Goal: Task Accomplishment & Management: Manage account settings

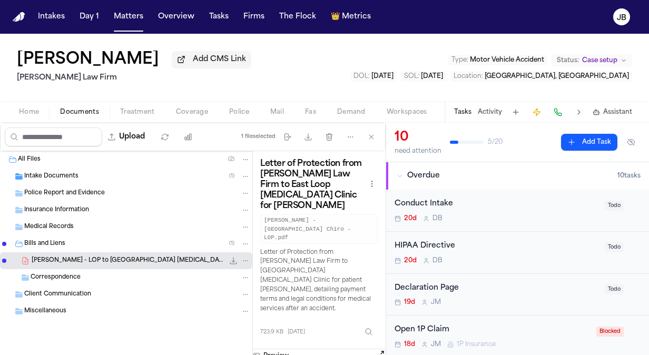
click at [54, 237] on div "Bills and Liens ( 1 )" at bounding box center [126, 243] width 252 height 17
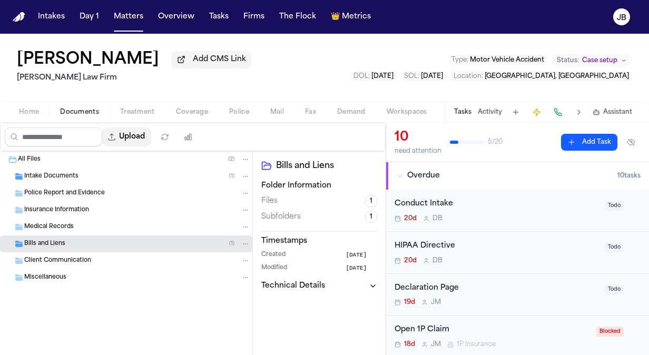
click at [129, 140] on button "Upload" at bounding box center [126, 136] width 49 height 19
select select "**********"
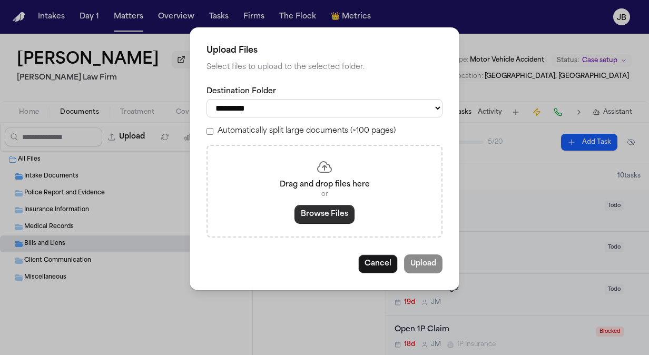
click at [333, 214] on button "Browse Files" at bounding box center [324, 214] width 60 height 19
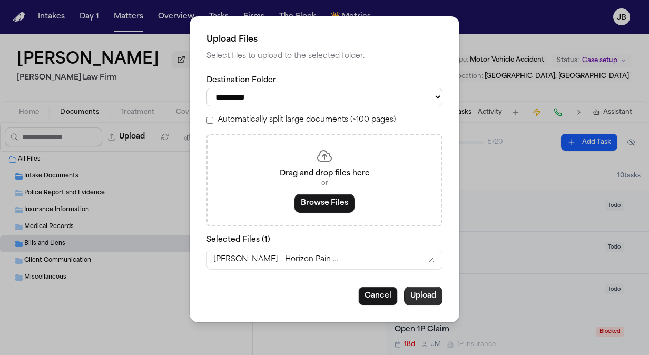
click at [425, 293] on button "Upload" at bounding box center [423, 296] width 38 height 19
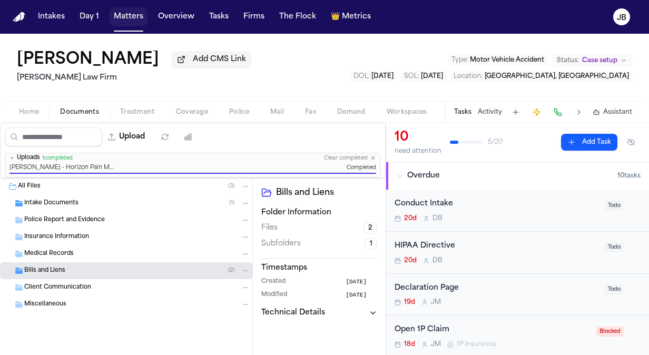
click at [119, 15] on button "Matters" at bounding box center [129, 16] width 38 height 19
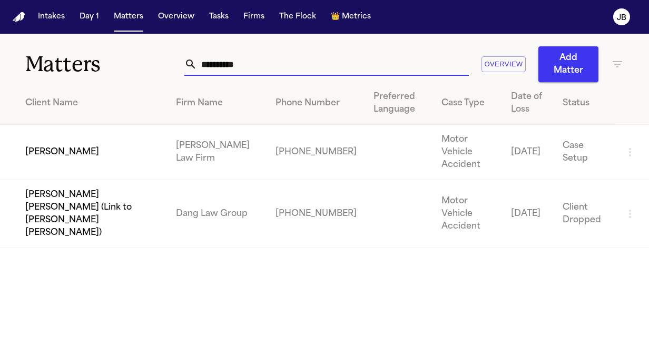
drag, startPoint x: 211, startPoint y: 67, endPoint x: 87, endPoint y: 85, distance: 124.6
click at [87, 85] on div "**********" at bounding box center [324, 141] width 649 height 214
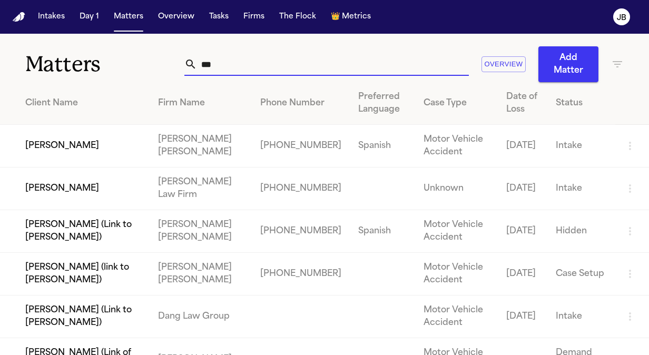
type input "***"
drag, startPoint x: 222, startPoint y: 65, endPoint x: 97, endPoint y: 70, distance: 124.9
click at [97, 70] on div "Matters *** Overview Add Matter" at bounding box center [324, 58] width 649 height 48
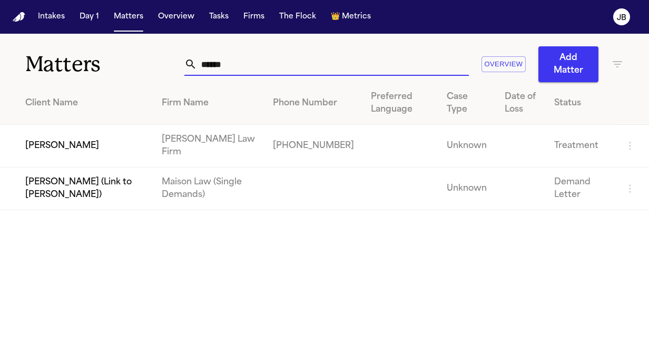
drag, startPoint x: 232, startPoint y: 64, endPoint x: 37, endPoint y: 48, distance: 196.0
click at [37, 48] on div "Matters ****** Overview Add Matter" at bounding box center [324, 58] width 649 height 48
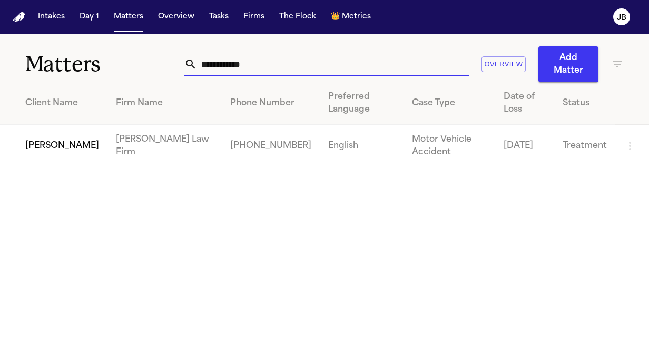
type input "**********"
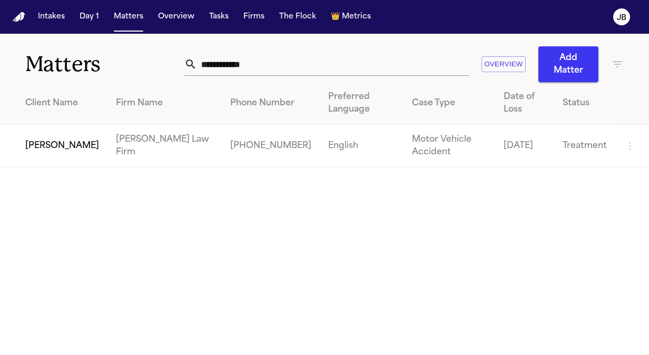
click at [53, 139] on td "[PERSON_NAME]" at bounding box center [53, 146] width 107 height 43
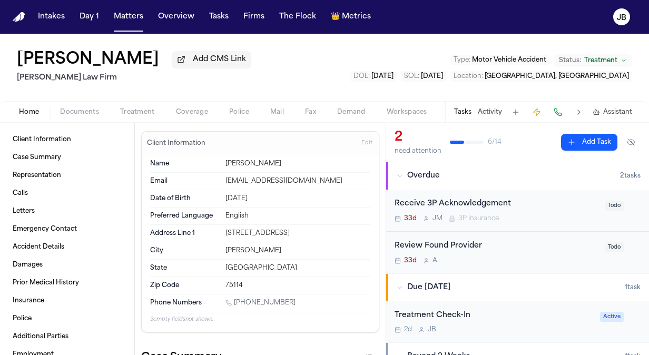
click at [89, 116] on span "Documents" at bounding box center [79, 112] width 39 height 8
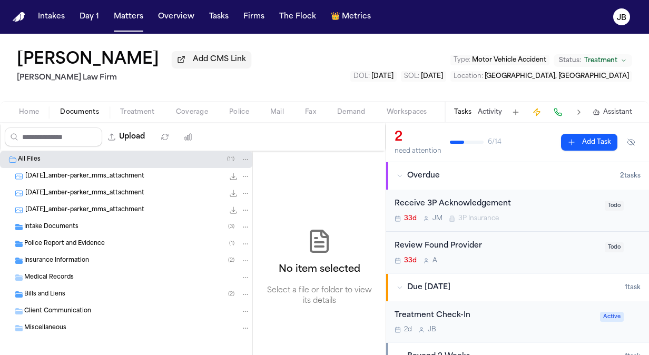
click at [78, 279] on div "Medical Records" at bounding box center [137, 277] width 226 height 9
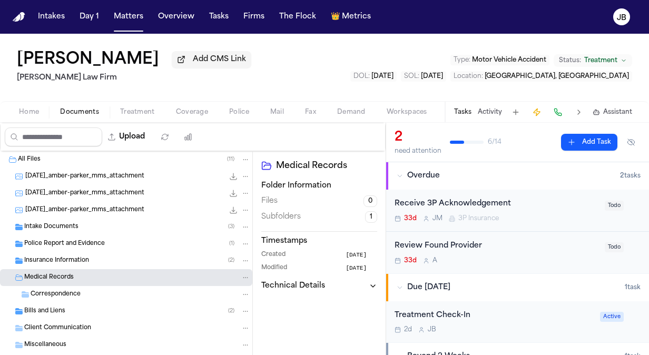
click at [55, 308] on span "Bills and Liens" at bounding box center [44, 311] width 41 height 9
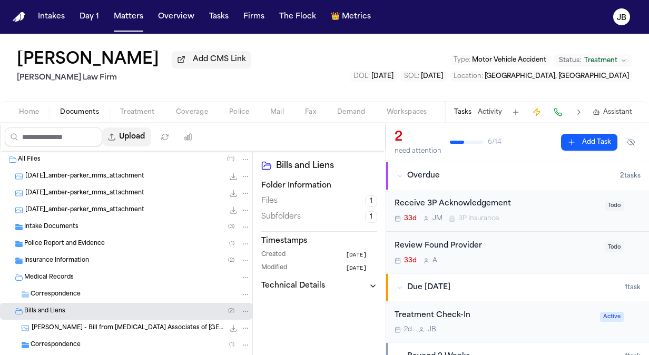
click at [139, 136] on button "Upload" at bounding box center [126, 136] width 49 height 19
select select "**********"
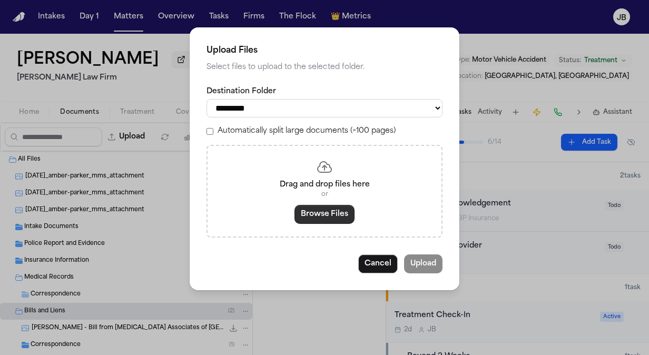
click at [324, 216] on button "Browse Files" at bounding box center [324, 214] width 60 height 19
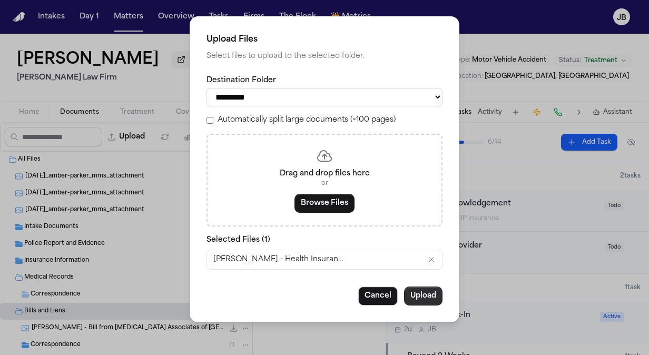
click at [416, 289] on button "Upload" at bounding box center [423, 296] width 38 height 19
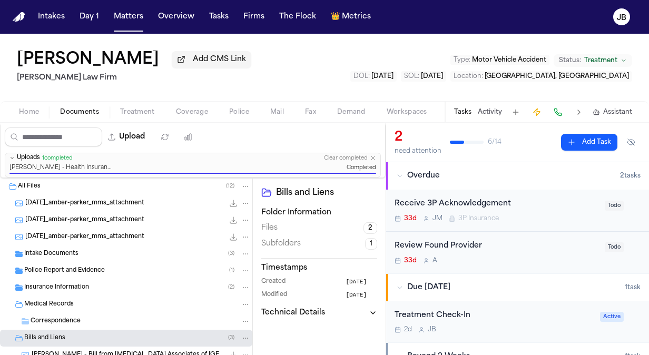
click at [114, 300] on div "Medical Records" at bounding box center [137, 304] width 226 height 9
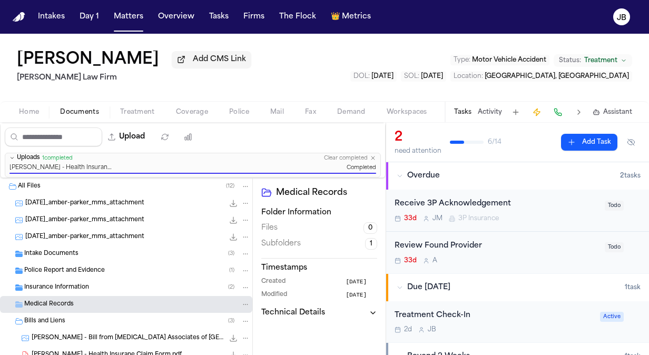
click at [139, 150] on div "Upload 0 files selected Move files Download files Delete files More actions Cle…" at bounding box center [193, 150] width 386 height 55
click at [140, 146] on div "Upload" at bounding box center [101, 136] width 201 height 27
click at [142, 139] on button "Upload" at bounding box center [126, 136] width 49 height 19
select select "**********"
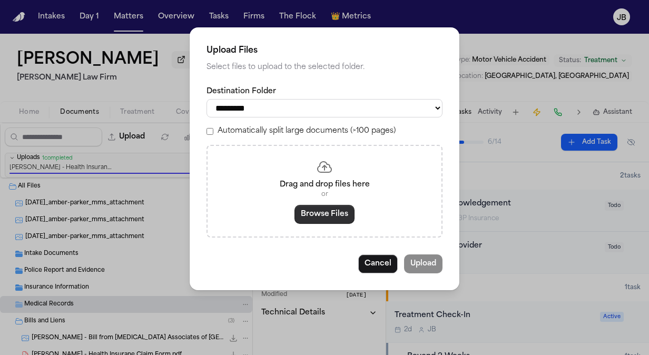
click at [322, 210] on button "Browse Files" at bounding box center [324, 214] width 60 height 19
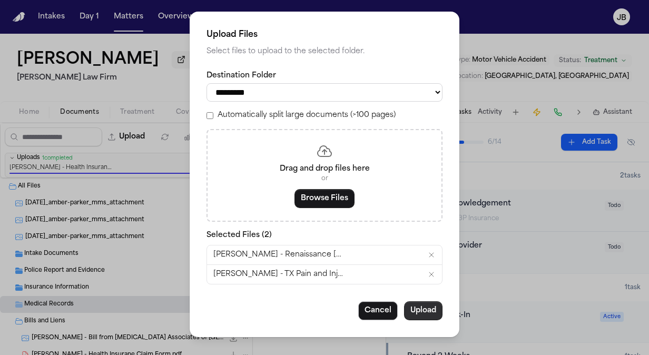
click at [420, 302] on button "Upload" at bounding box center [423, 310] width 38 height 19
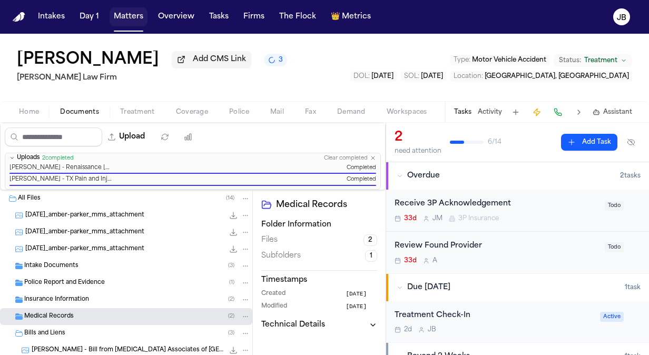
click at [133, 17] on button "Matters" at bounding box center [129, 16] width 38 height 19
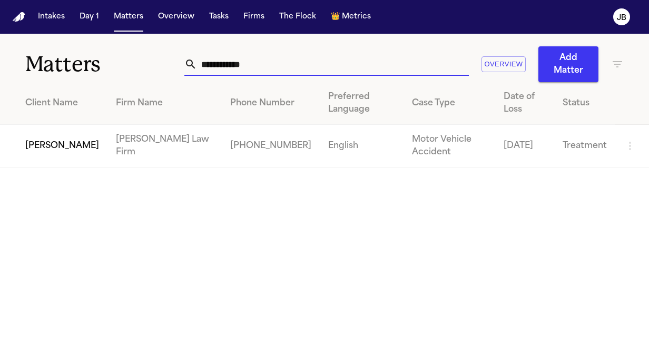
drag, startPoint x: 271, startPoint y: 61, endPoint x: 78, endPoint y: 60, distance: 192.8
click at [78, 60] on div "**********" at bounding box center [324, 58] width 649 height 48
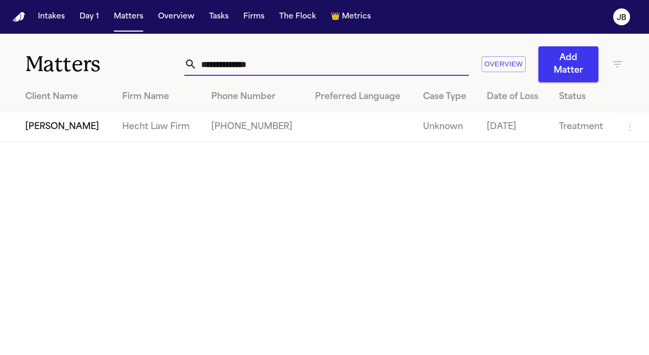
type input "**********"
click at [59, 133] on td "[PERSON_NAME]" at bounding box center [57, 127] width 114 height 30
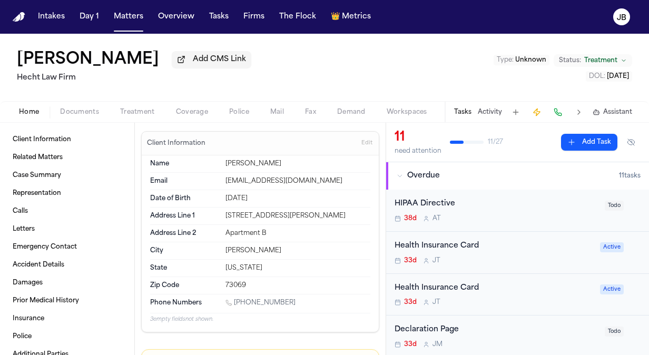
scroll to position [52, 0]
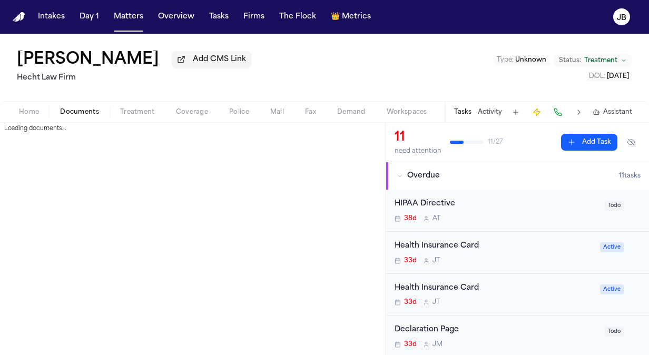
click at [87, 111] on span "Documents" at bounding box center [79, 112] width 39 height 8
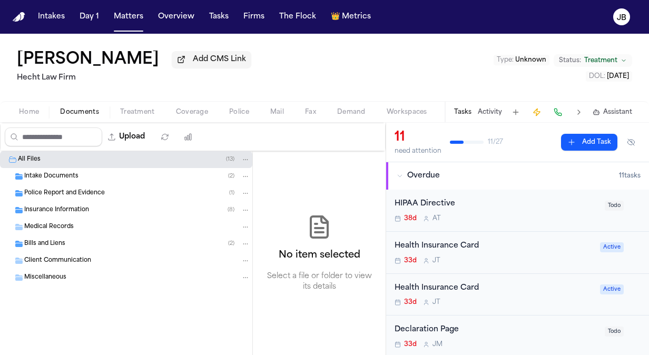
click at [59, 210] on span "Insurance Information" at bounding box center [56, 210] width 65 height 9
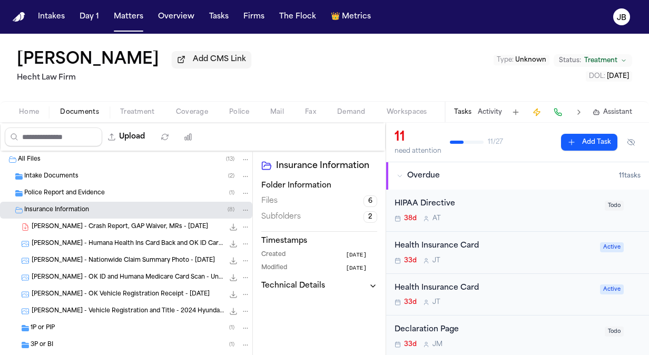
click at [49, 341] on span "3P or BI" at bounding box center [42, 345] width 23 height 9
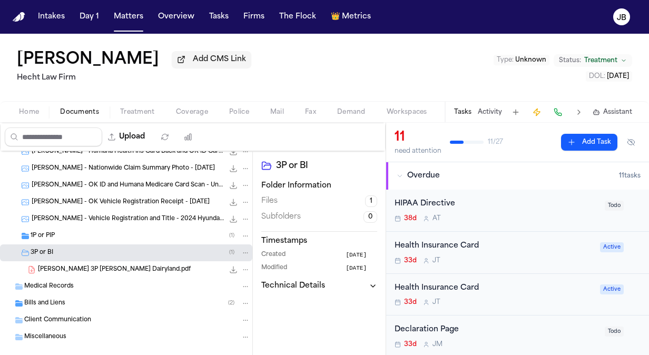
scroll to position [93, 0]
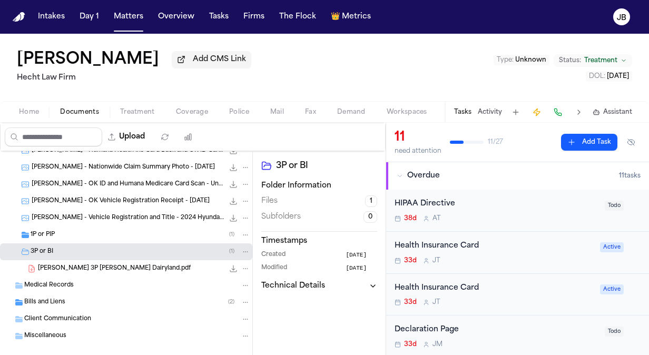
click at [80, 240] on div "1P or PIP ( 1 )" at bounding box center [126, 235] width 252 height 17
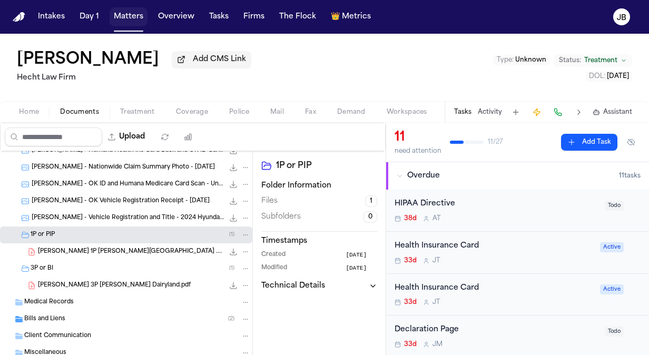
click at [124, 14] on button "Matters" at bounding box center [129, 16] width 38 height 19
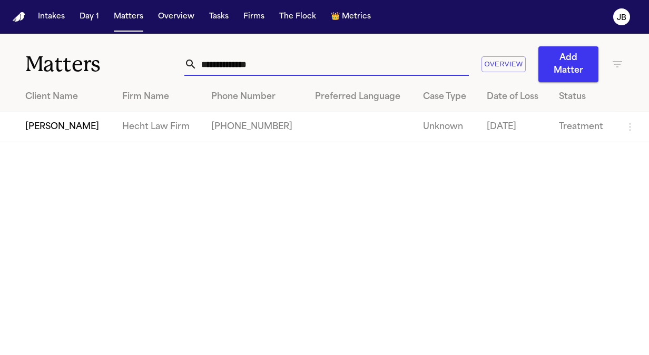
drag, startPoint x: 282, startPoint y: 69, endPoint x: 92, endPoint y: 72, distance: 190.2
click at [92, 72] on div "**********" at bounding box center [324, 58] width 649 height 48
type input "**********"
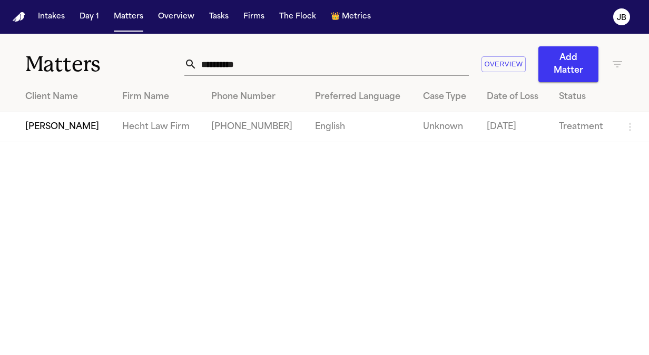
click at [63, 122] on td "[PERSON_NAME]" at bounding box center [57, 127] width 114 height 30
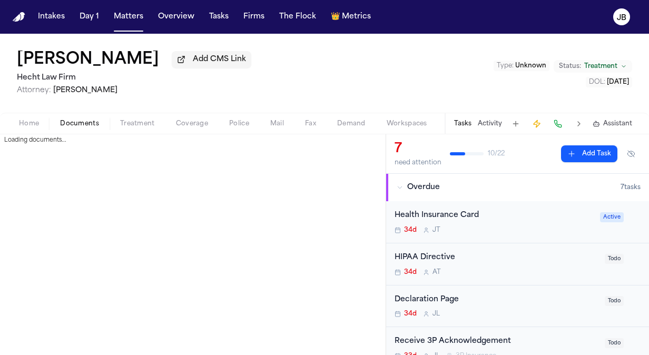
click at [81, 121] on span "Documents" at bounding box center [79, 124] width 39 height 8
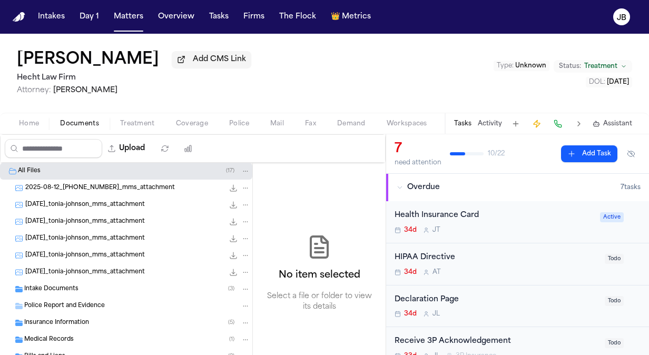
click at [129, 323] on div "Insurance Information ( 5 )" at bounding box center [137, 322] width 226 height 9
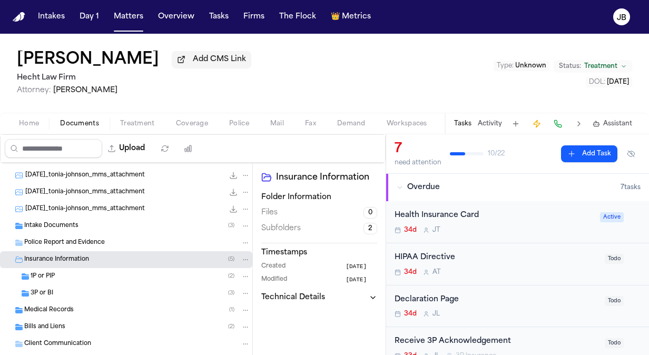
scroll to position [81, 0]
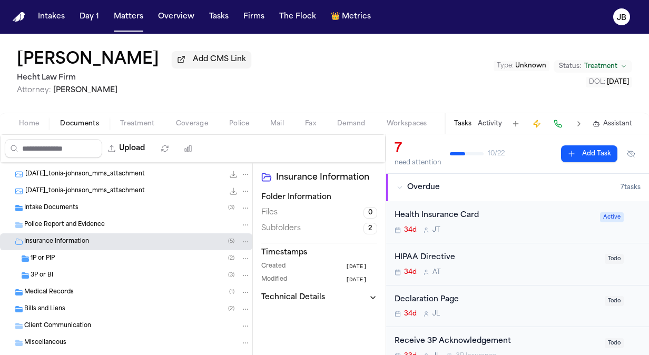
click at [46, 272] on span "3P or BI" at bounding box center [42, 275] width 23 height 9
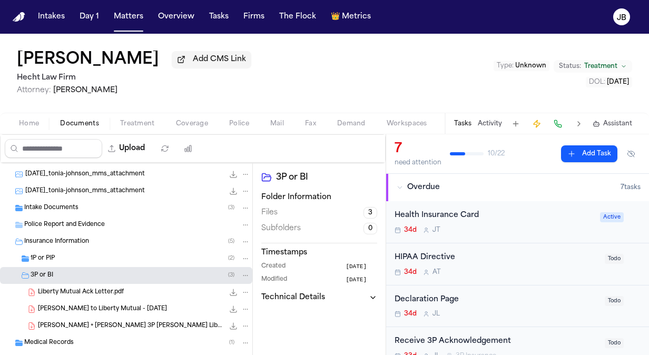
click at [83, 288] on span "Liberty Mutual Ack Letter.pdf" at bounding box center [81, 292] width 86 height 9
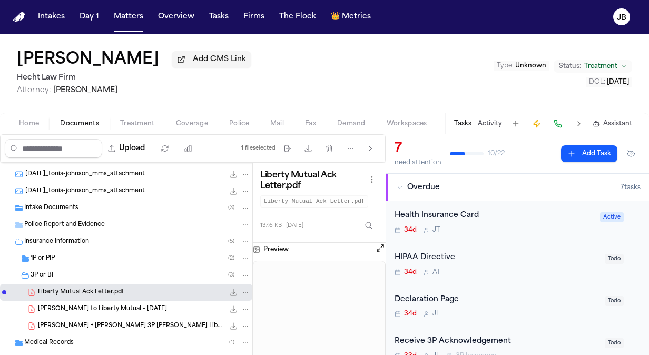
click at [102, 306] on span "[PERSON_NAME] to Liberty Mutual - [DATE]" at bounding box center [102, 309] width 129 height 9
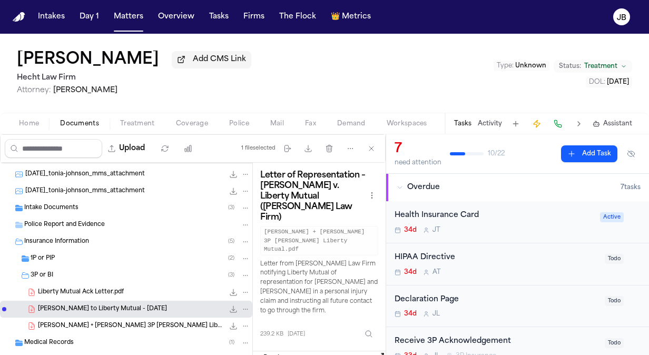
click at [101, 322] on span "[PERSON_NAME] + [PERSON_NAME] 3P [PERSON_NAME] Liberty Mutual.pdf" at bounding box center [131, 326] width 186 height 9
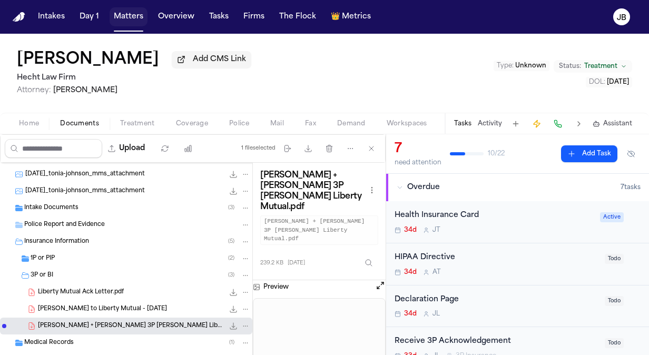
click at [120, 11] on button "Matters" at bounding box center [129, 16] width 38 height 19
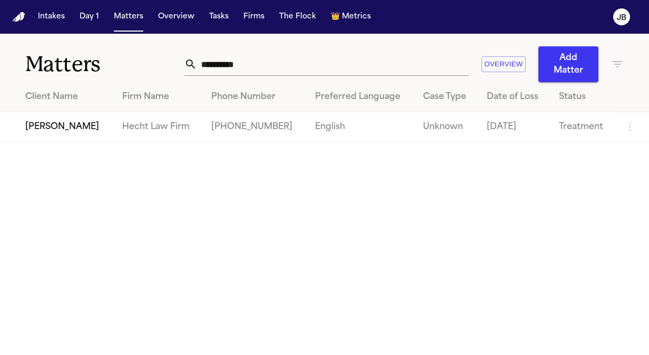
drag, startPoint x: 245, startPoint y: 57, endPoint x: 43, endPoint y: 60, distance: 202.3
click at [43, 60] on div "**********" at bounding box center [324, 58] width 649 height 48
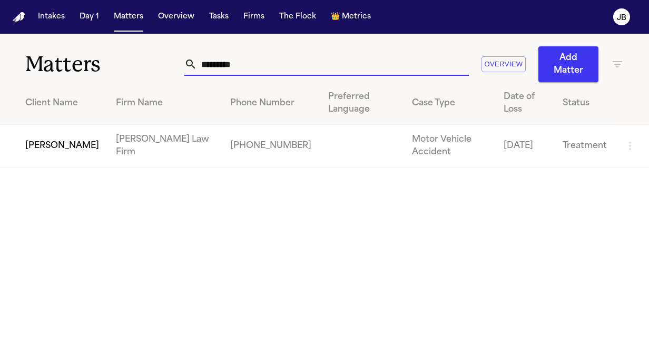
type input "*********"
click at [59, 146] on td "[PERSON_NAME]" at bounding box center [53, 146] width 107 height 43
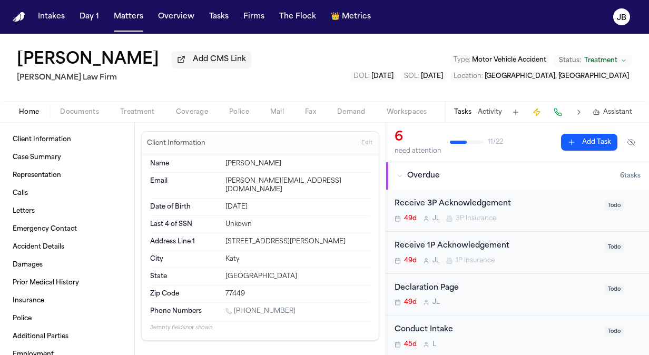
click at [86, 104] on div "Home Documents Treatment Coverage Police Mail Fax Demand Workspaces Artifacts T…" at bounding box center [324, 111] width 649 height 21
click at [84, 106] on button "Documents" at bounding box center [80, 112] width 60 height 13
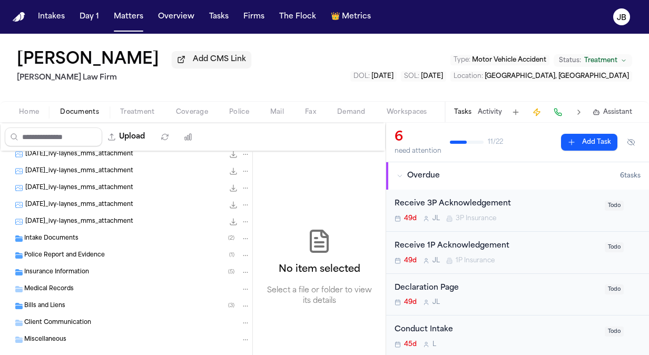
scroll to position [157, 0]
click at [39, 273] on span "Medical Records" at bounding box center [49, 272] width 50 height 9
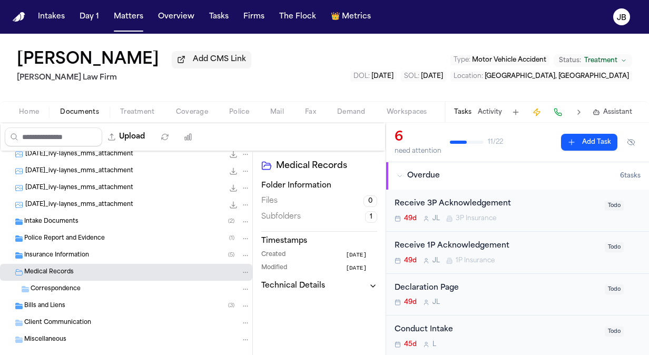
scroll to position [174, 0]
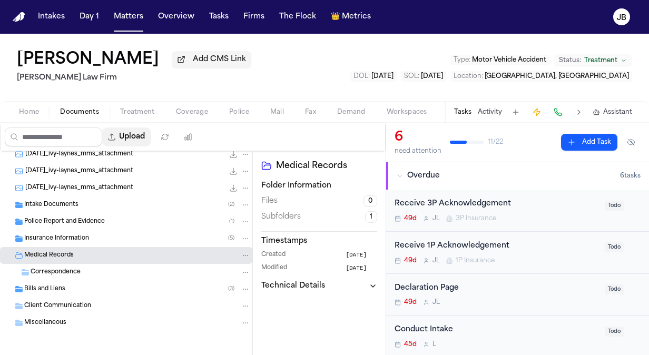
click at [144, 134] on button "Upload" at bounding box center [126, 136] width 49 height 19
select select "**********"
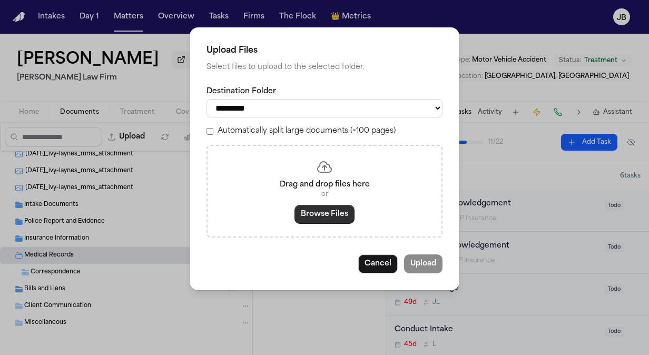
click at [323, 210] on button "Browse Files" at bounding box center [324, 214] width 60 height 19
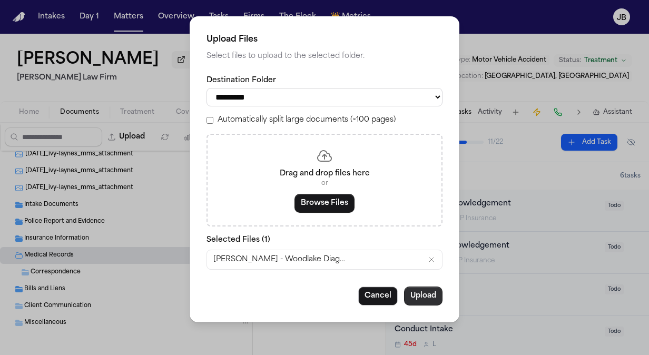
click at [427, 296] on button "Upload" at bounding box center [423, 296] width 38 height 19
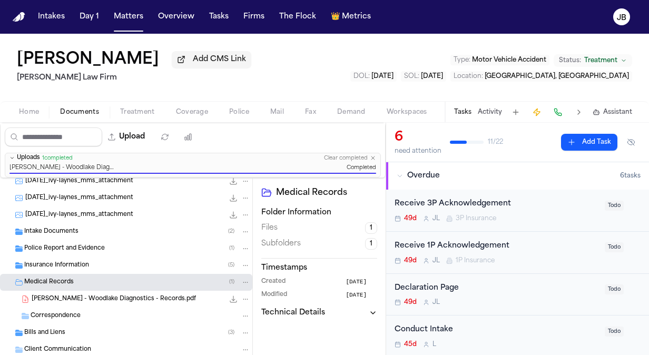
click at [115, 332] on div "Bills and Liens ( 3 )" at bounding box center [137, 332] width 226 height 9
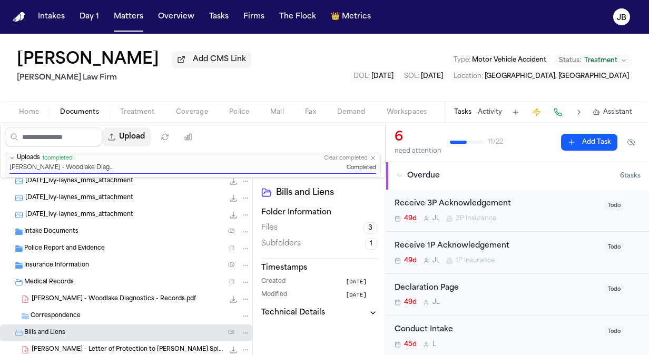
click at [140, 140] on button "Upload" at bounding box center [126, 136] width 49 height 19
select select "**********"
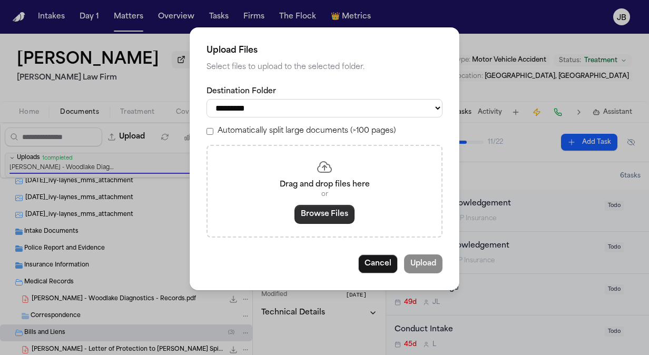
click at [324, 212] on button "Browse Files" at bounding box center [324, 214] width 60 height 19
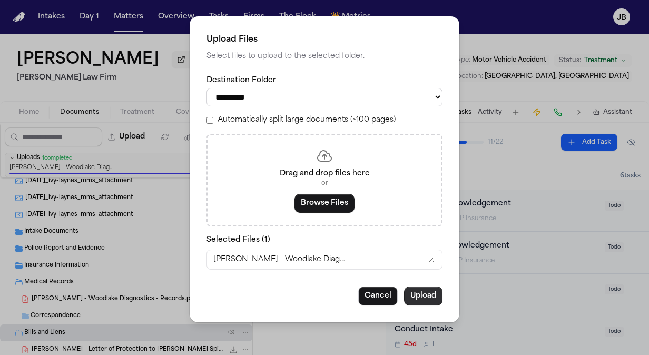
click at [417, 293] on button "Upload" at bounding box center [423, 296] width 38 height 19
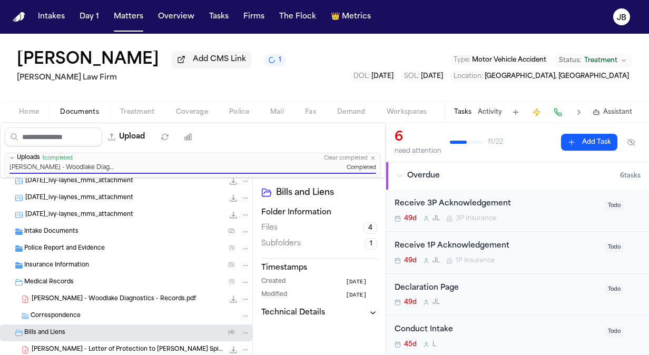
click at [110, 8] on span "Matters" at bounding box center [129, 16] width 38 height 19
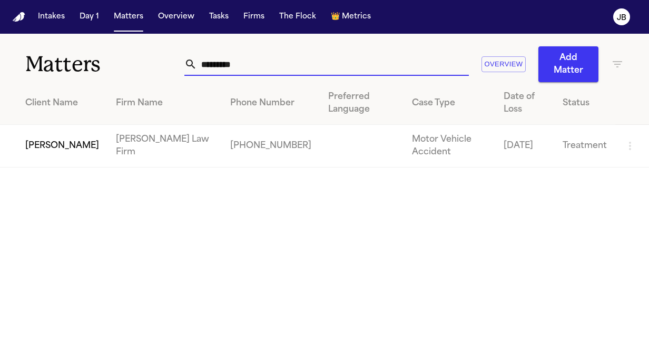
drag, startPoint x: 243, startPoint y: 70, endPoint x: 63, endPoint y: 61, distance: 180.9
click at [63, 61] on div "Matters ********* Overview Add Matter" at bounding box center [324, 58] width 649 height 48
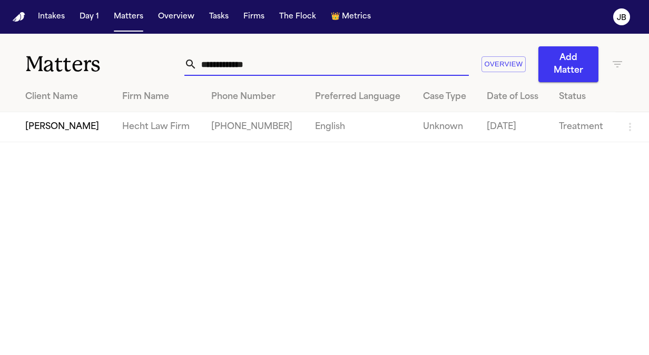
type input "**********"
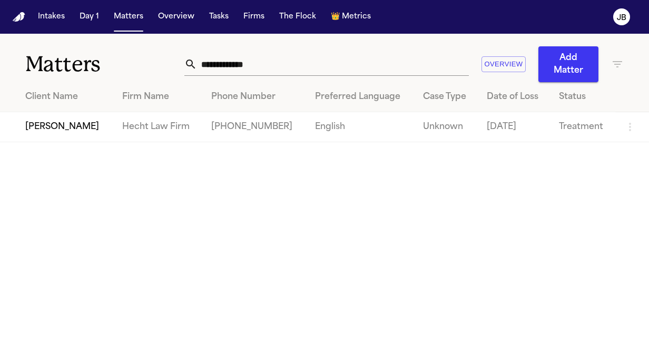
click at [70, 132] on td "[PERSON_NAME]" at bounding box center [57, 127] width 114 height 30
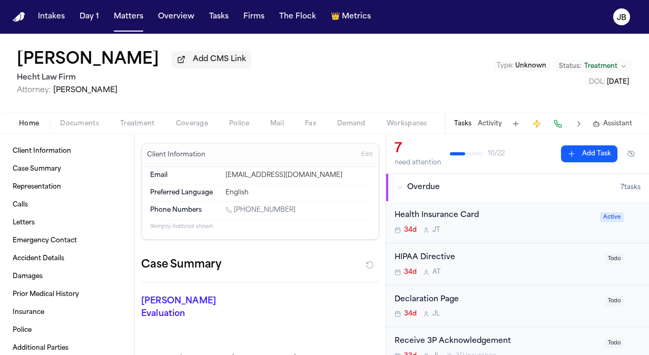
click at [77, 127] on span "Documents" at bounding box center [79, 124] width 39 height 8
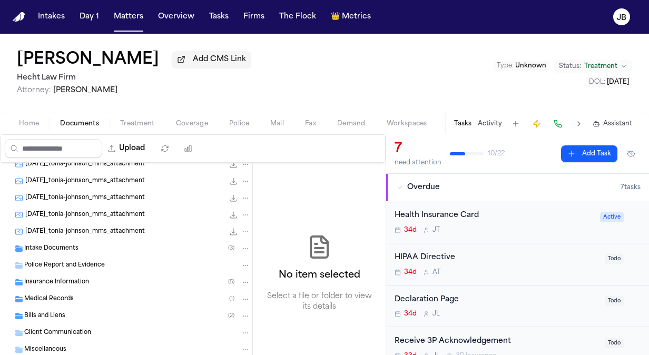
scroll to position [67, 0]
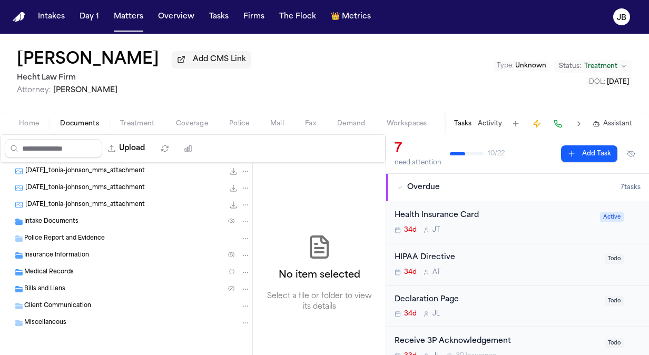
click at [19, 291] on icon "Folder: Bills and Liens" at bounding box center [18, 289] width 7 height 6
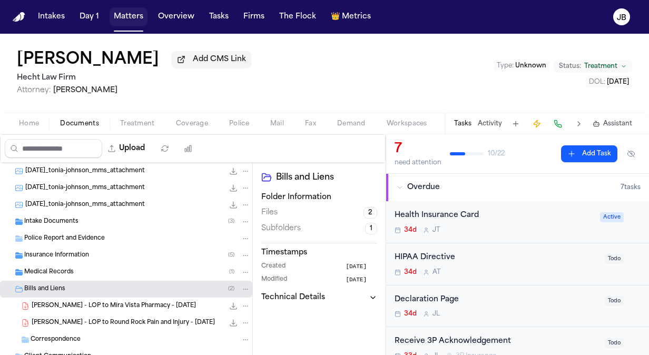
click at [120, 17] on button "Matters" at bounding box center [129, 16] width 38 height 19
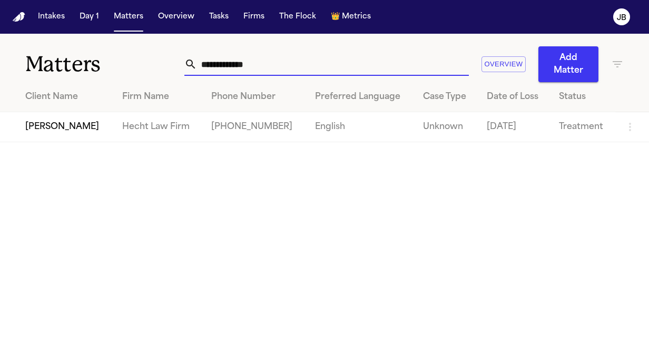
drag, startPoint x: 269, startPoint y: 59, endPoint x: 99, endPoint y: 72, distance: 170.7
click at [99, 72] on div "**********" at bounding box center [324, 58] width 649 height 48
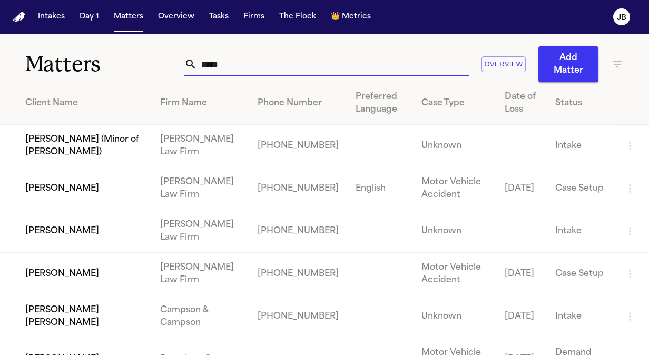
type input "******"
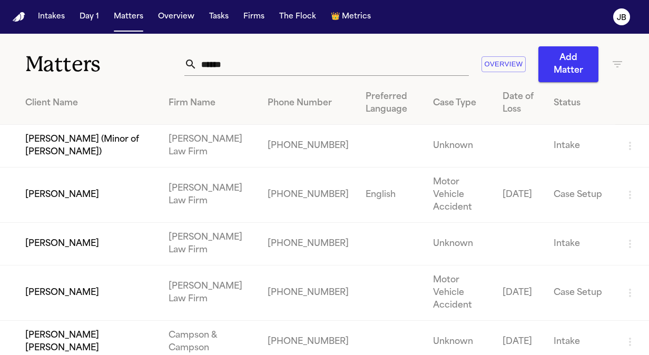
click at [74, 292] on td "[PERSON_NAME]" at bounding box center [80, 292] width 160 height 55
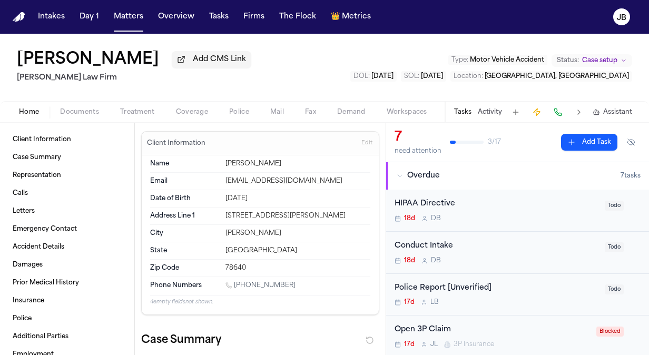
click at [487, 106] on div "Tasks Activity Assistant" at bounding box center [543, 112] width 196 height 21
click at [493, 118] on div "Tasks Activity Assistant" at bounding box center [543, 112] width 196 height 21
click at [493, 117] on div "Tasks Activity Assistant" at bounding box center [543, 112] width 196 height 21
click at [497, 112] on button "Activity" at bounding box center [490, 112] width 24 height 8
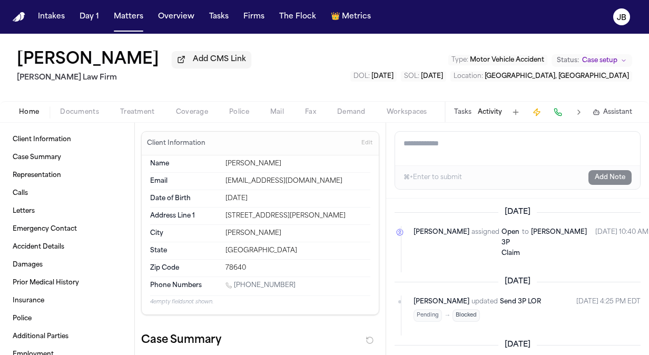
click at [489, 135] on textarea "Add a note to this matter" at bounding box center [517, 149] width 245 height 34
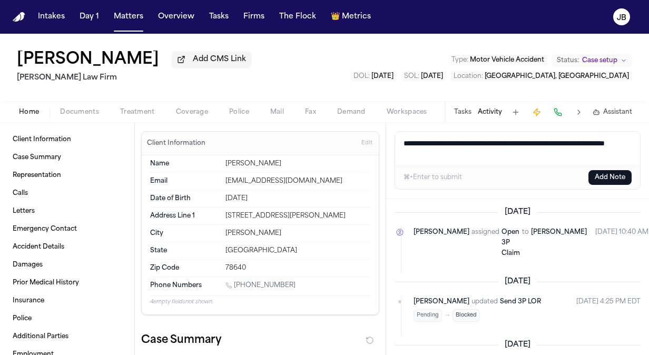
type textarea "**********"
click at [604, 171] on button "Add Note" at bounding box center [609, 177] width 43 height 15
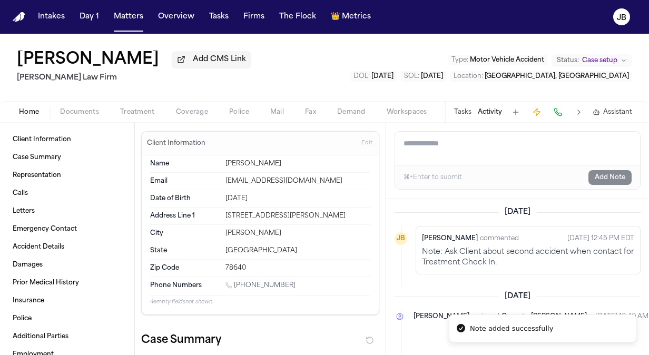
click at [612, 58] on span "Case setup" at bounding box center [599, 60] width 35 height 8
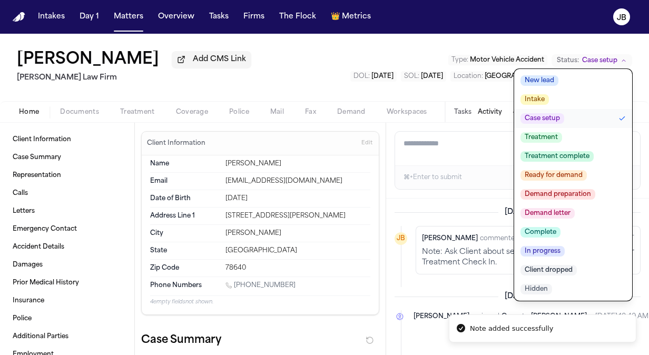
click at [550, 132] on span "Treatment" at bounding box center [541, 137] width 42 height 11
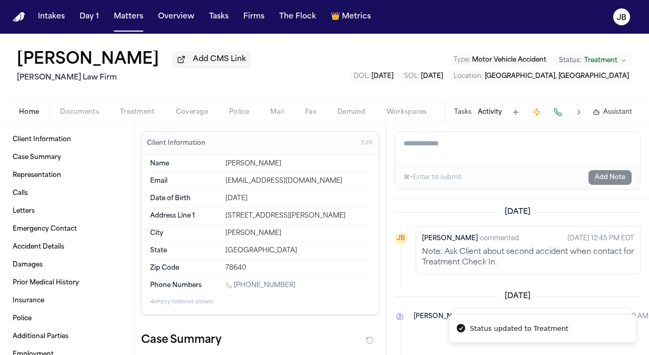
click at [363, 63] on div "[PERSON_NAME] Add CMS Link [PERSON_NAME] Law Firm Type : Motor Vehicle Accident…" at bounding box center [324, 67] width 649 height 67
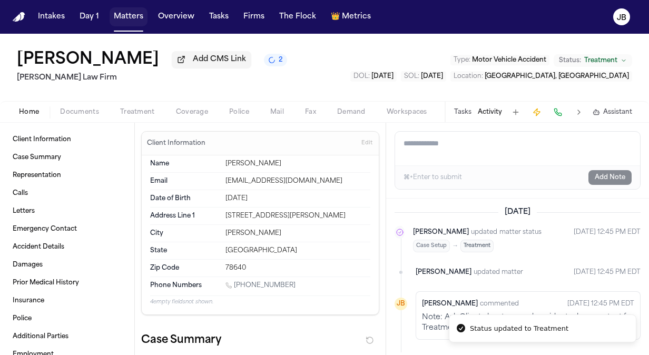
click at [139, 21] on button "Matters" at bounding box center [129, 16] width 38 height 19
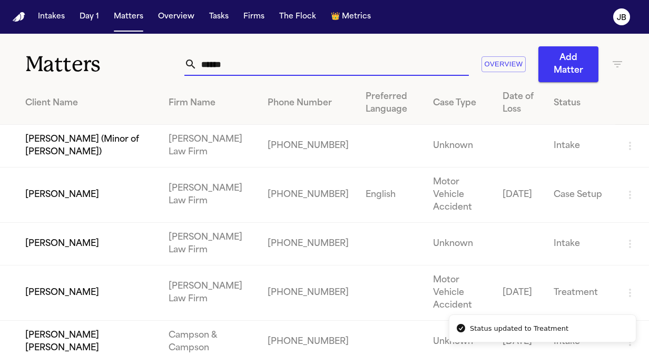
drag, startPoint x: 249, startPoint y: 64, endPoint x: 100, endPoint y: 41, distance: 150.9
click at [100, 41] on div "Matters ****** Overview Add Matter" at bounding box center [324, 58] width 649 height 48
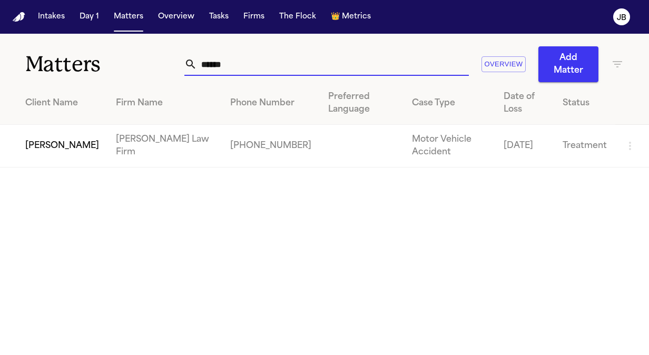
type input "******"
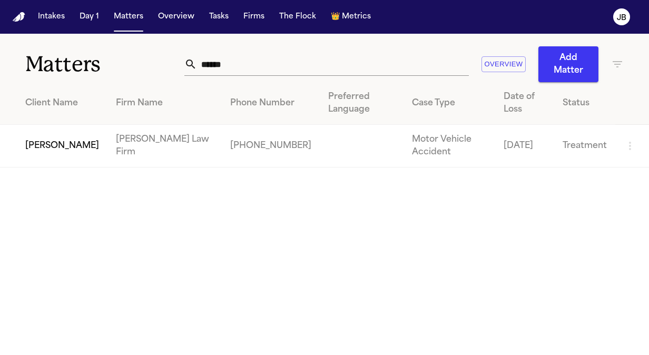
click at [65, 137] on td "[PERSON_NAME]" at bounding box center [53, 146] width 107 height 43
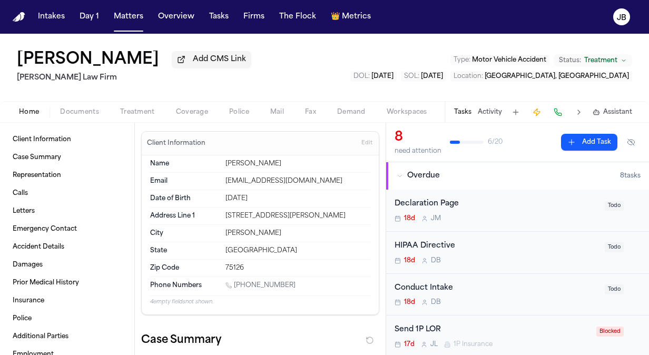
click at [78, 111] on span "Documents" at bounding box center [79, 112] width 39 height 8
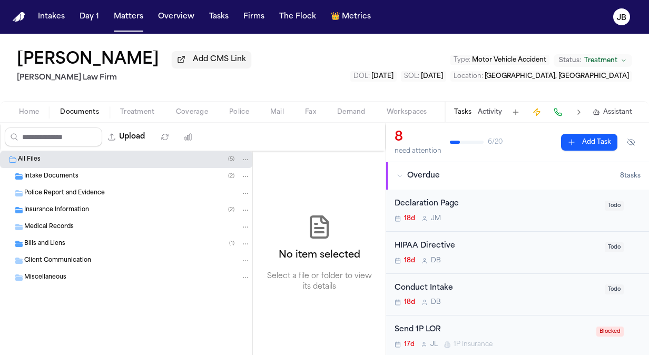
click at [66, 245] on div "Bills and Liens ( 1 )" at bounding box center [137, 243] width 226 height 9
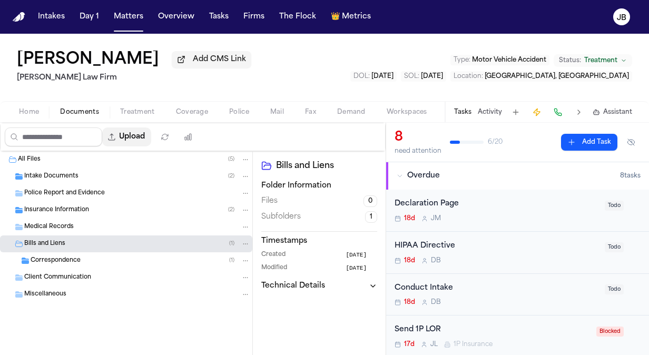
click at [141, 139] on button "Upload" at bounding box center [126, 136] width 49 height 19
select select "**********"
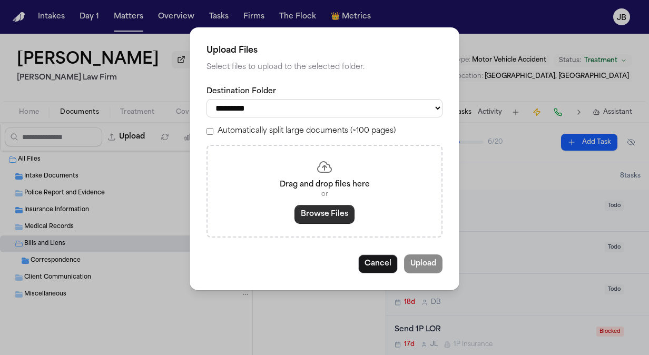
click at [306, 212] on button "Browse Files" at bounding box center [324, 214] width 60 height 19
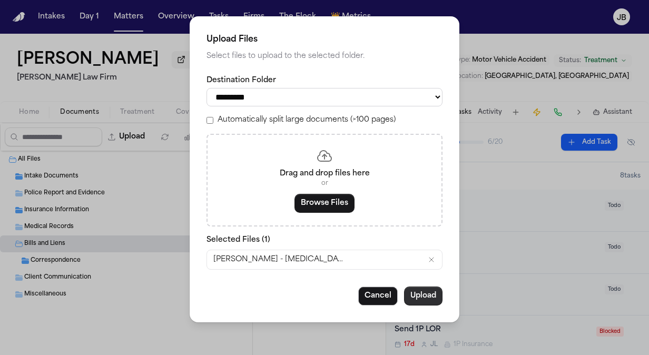
click at [421, 290] on button "Upload" at bounding box center [423, 296] width 38 height 19
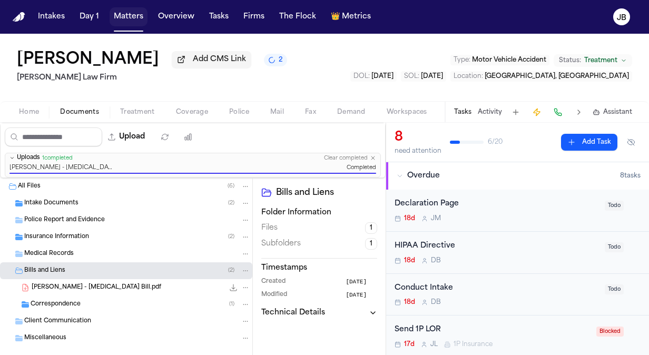
click at [136, 14] on button "Matters" at bounding box center [129, 16] width 38 height 19
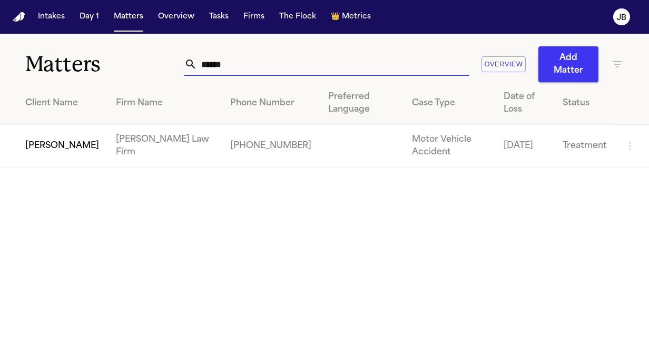
drag, startPoint x: 230, startPoint y: 65, endPoint x: 121, endPoint y: 41, distance: 111.6
click at [121, 41] on div "Matters ****** Overview Add Matter" at bounding box center [324, 58] width 649 height 48
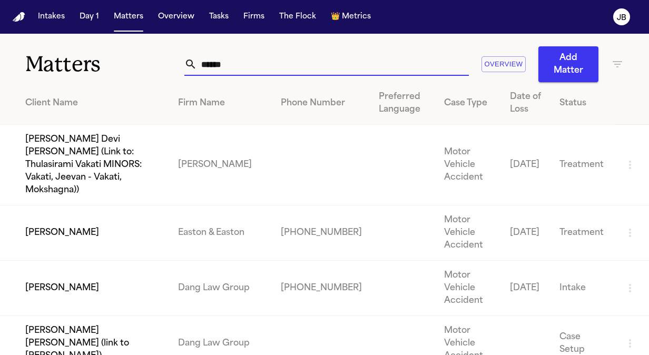
drag, startPoint x: 234, startPoint y: 65, endPoint x: 127, endPoint y: 48, distance: 107.7
click at [127, 48] on div "Matters ****** Overview Add Matter" at bounding box center [324, 58] width 649 height 48
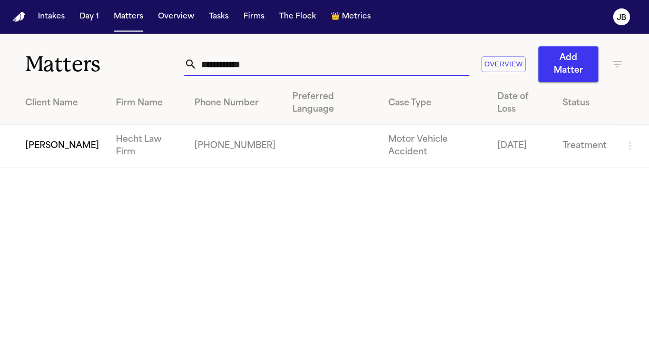
type input "**********"
click at [44, 131] on td "[PERSON_NAME]" at bounding box center [53, 146] width 107 height 43
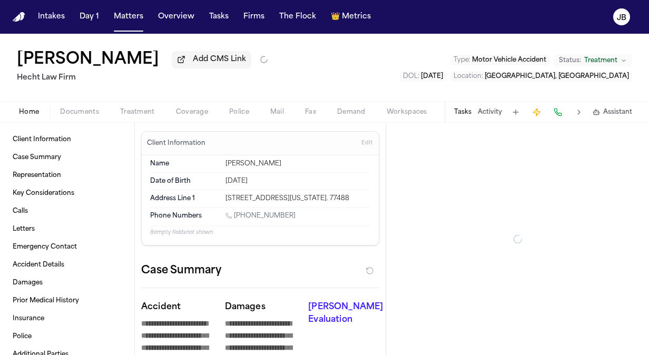
type textarea "*"
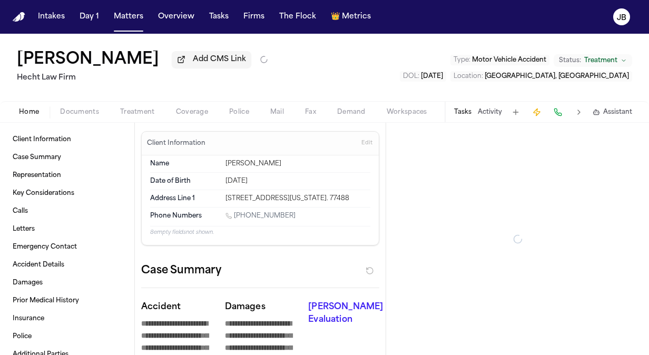
type textarea "*"
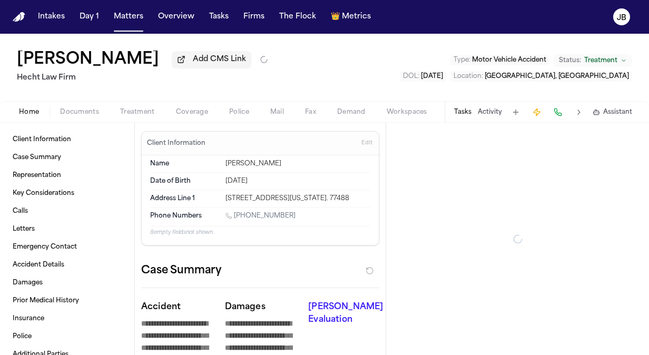
type textarea "*"
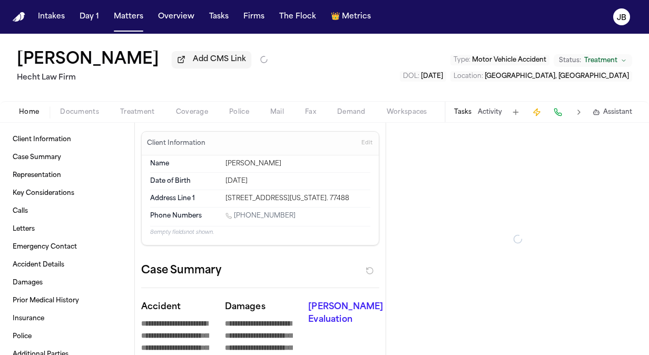
type textarea "*"
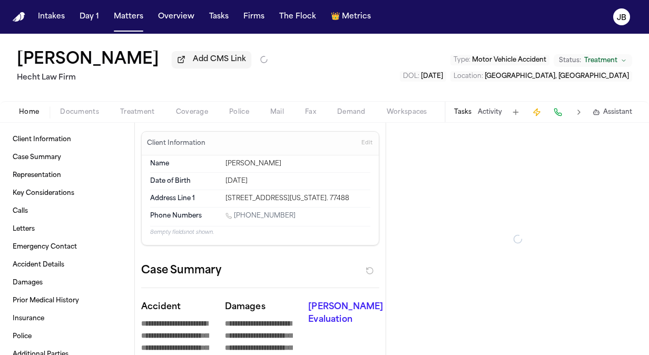
type textarea "*"
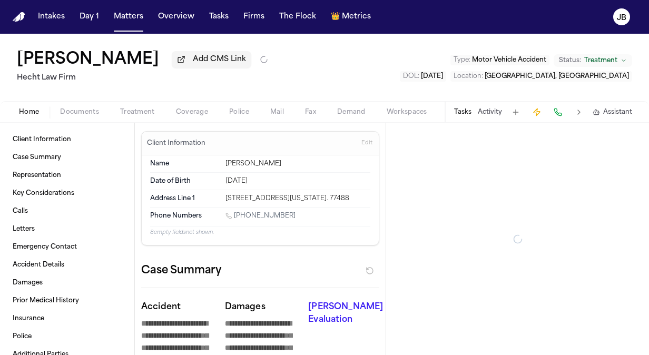
type textarea "*"
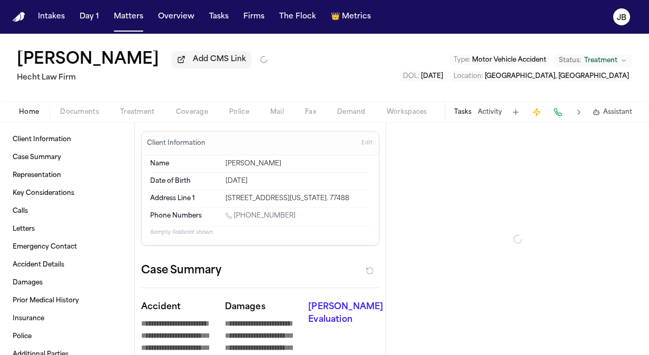
type textarea "*"
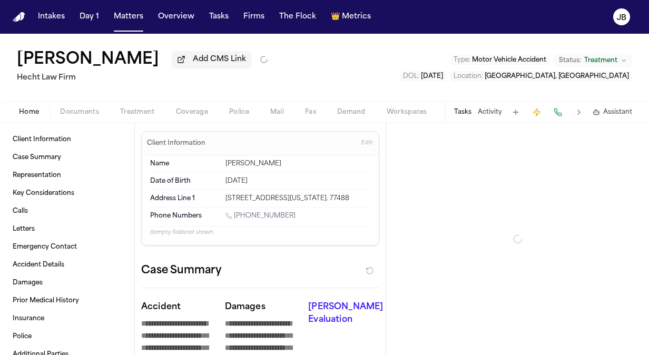
type textarea "*"
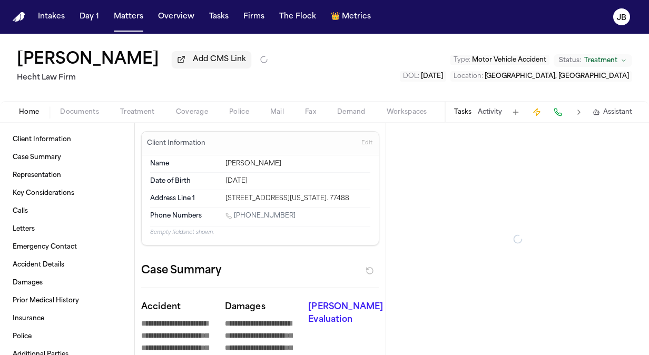
type textarea "*"
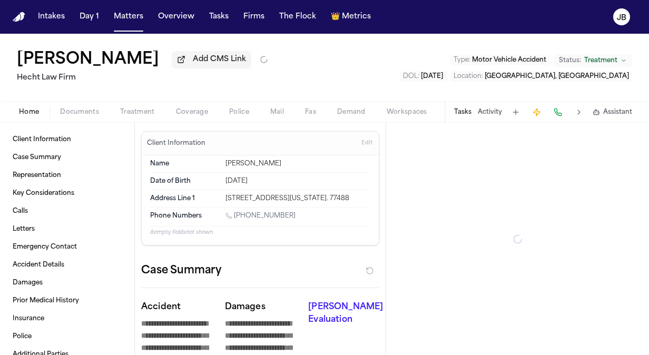
type textarea "*"
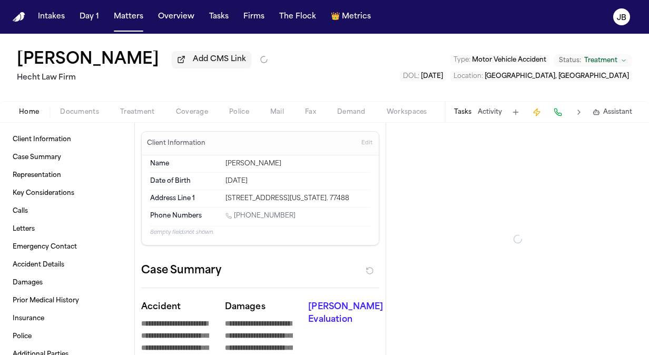
type textarea "*"
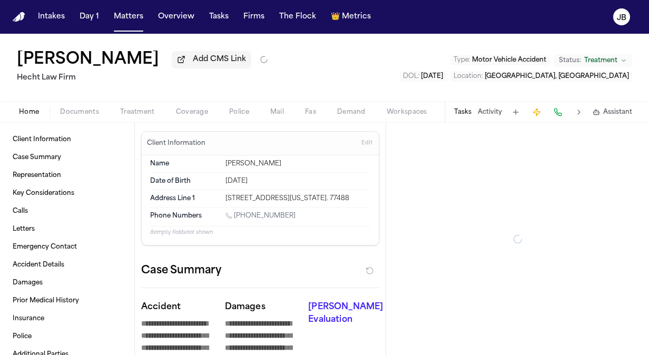
type textarea "*"
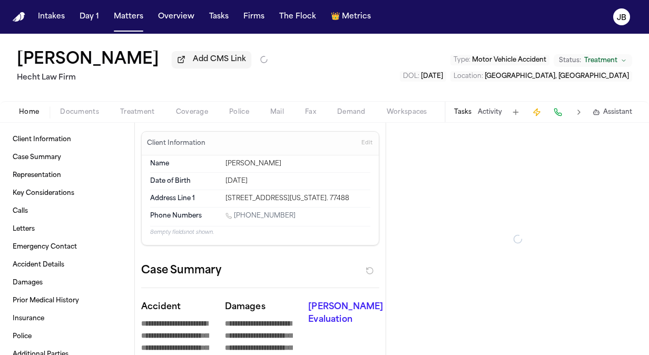
type textarea "*"
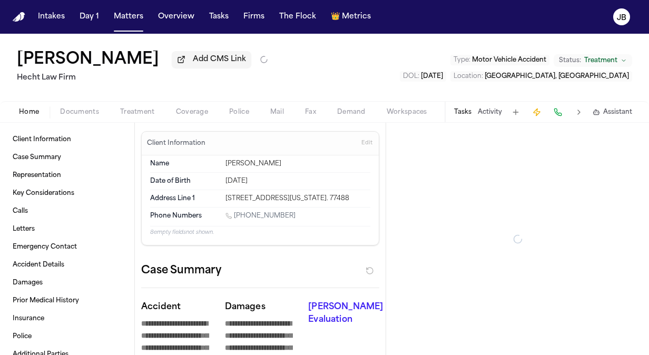
type textarea "*"
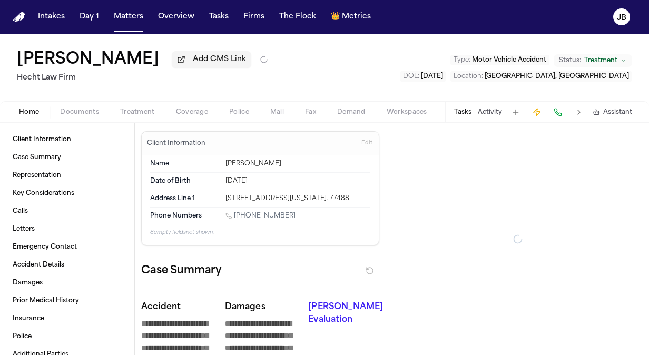
type textarea "*"
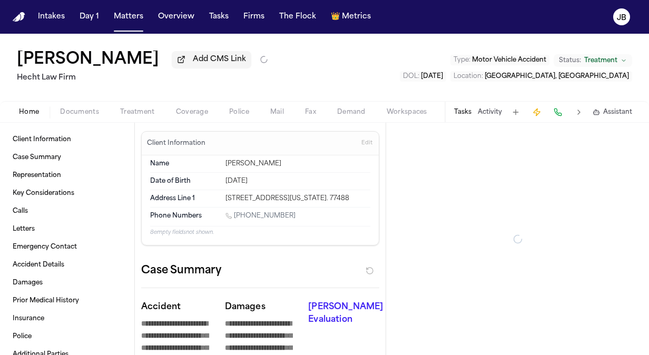
type textarea "*"
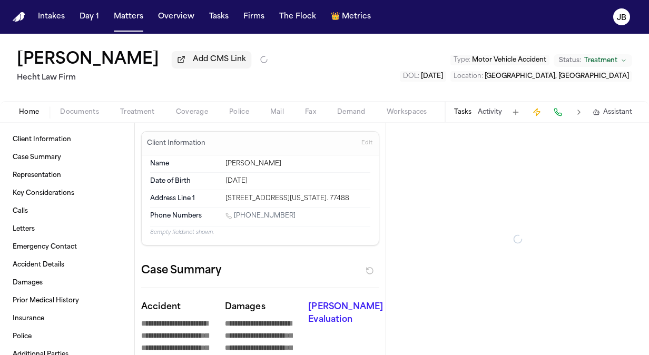
type textarea "*"
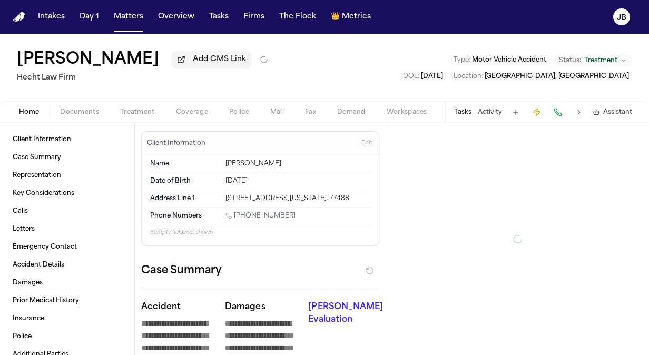
type textarea "*"
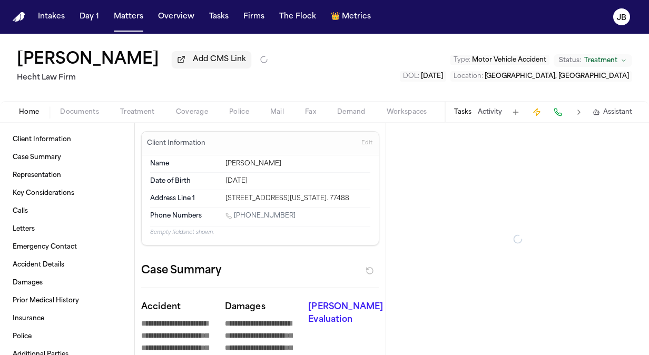
type textarea "*"
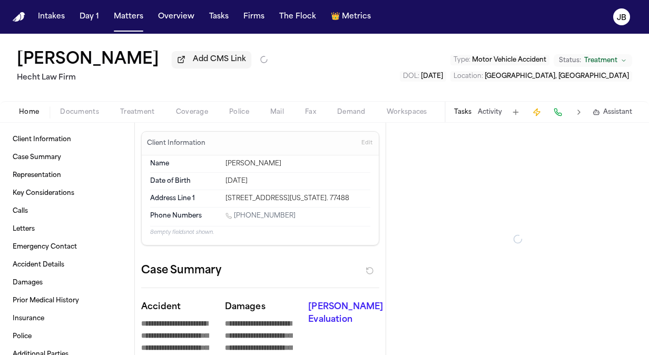
type textarea "*"
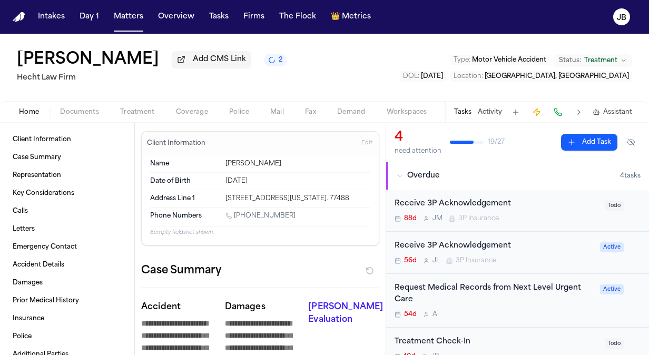
type textarea "*"
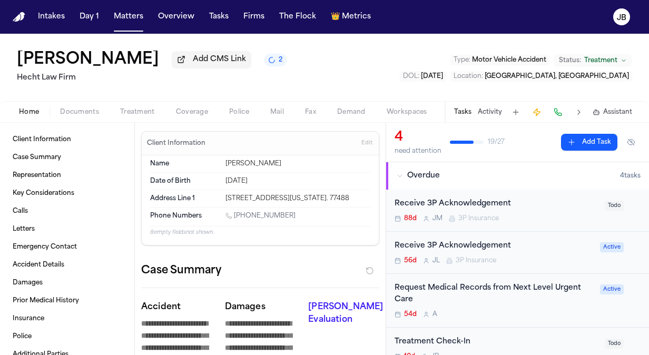
type textarea "*"
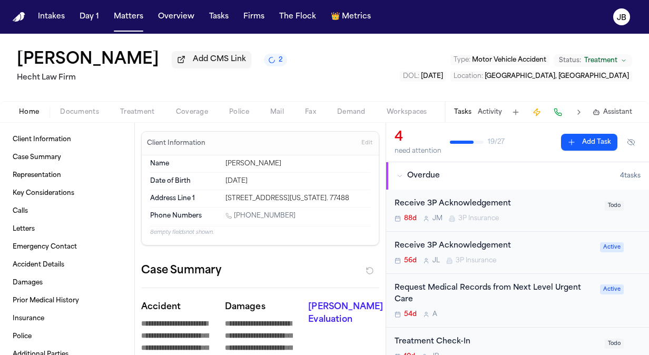
type textarea "*"
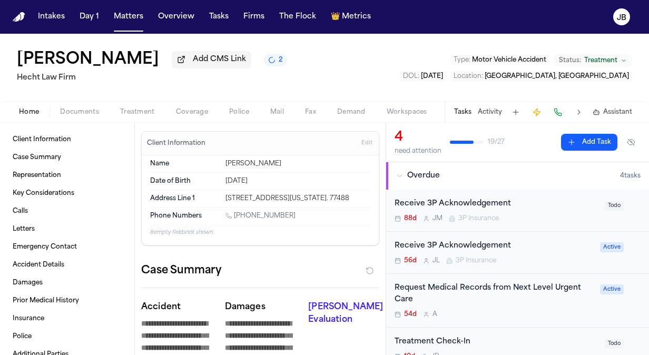
type textarea "*"
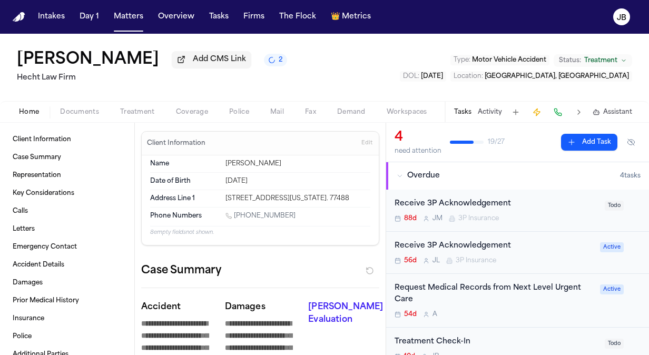
type textarea "*"
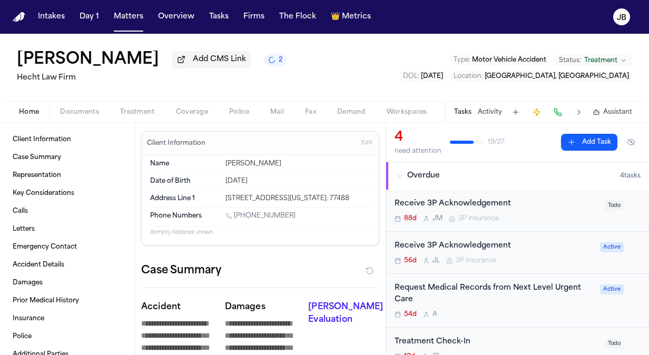
type textarea "*"
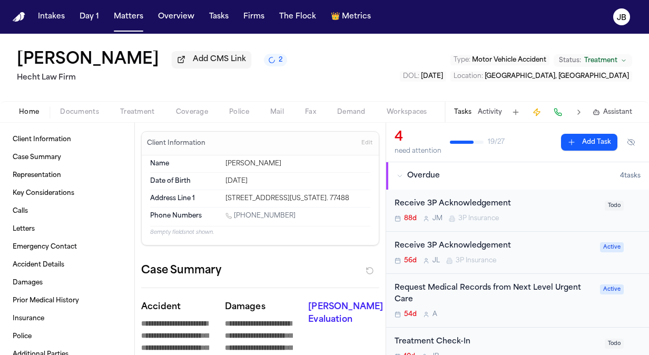
type textarea "*"
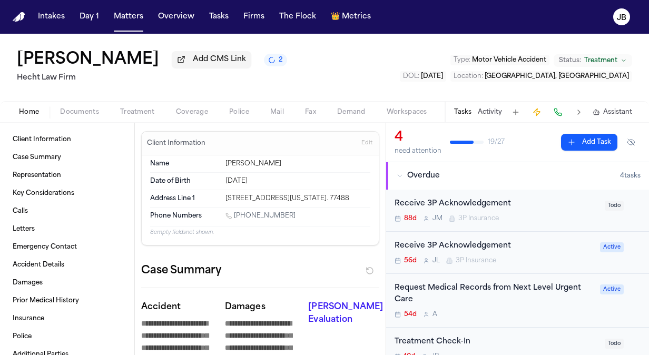
type textarea "*"
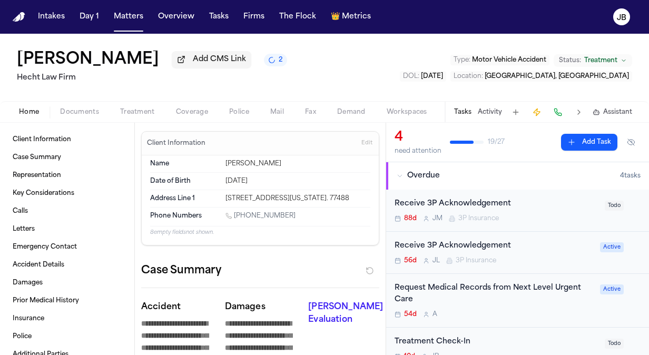
type textarea "*"
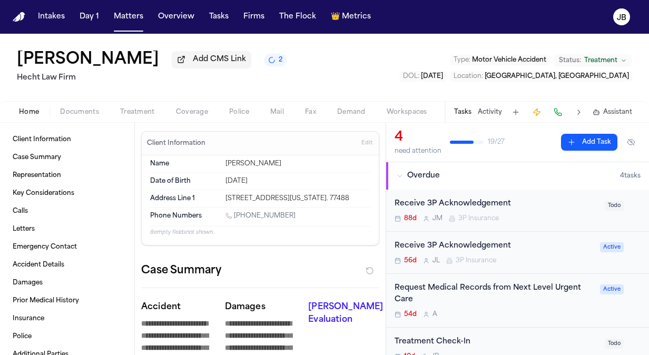
type textarea "*"
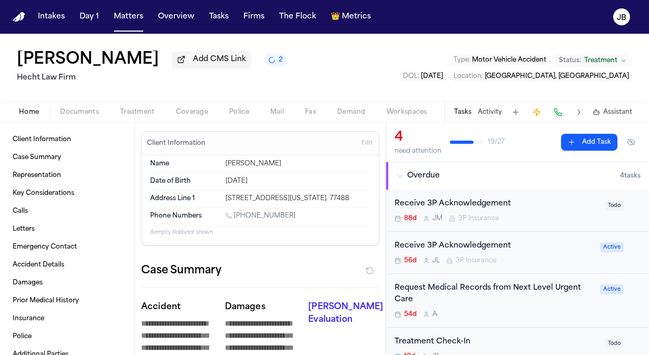
type textarea "*"
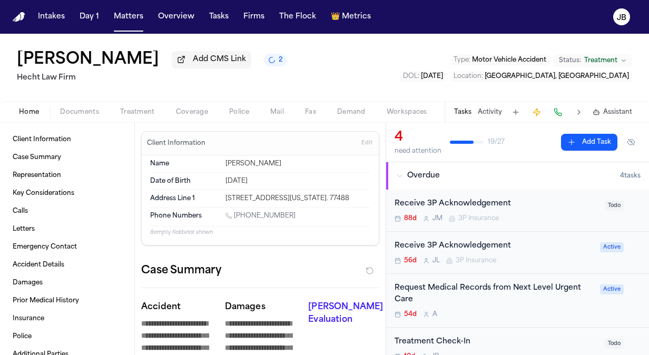
type textarea "*"
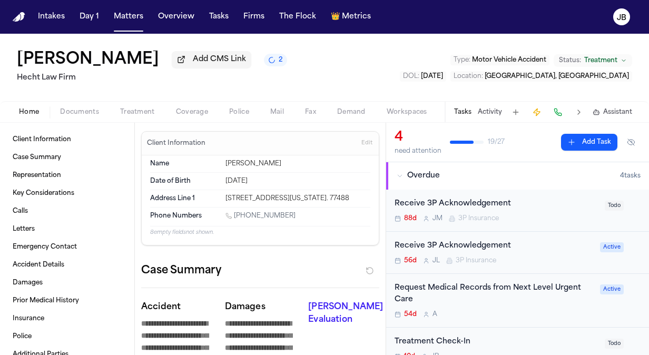
type textarea "*"
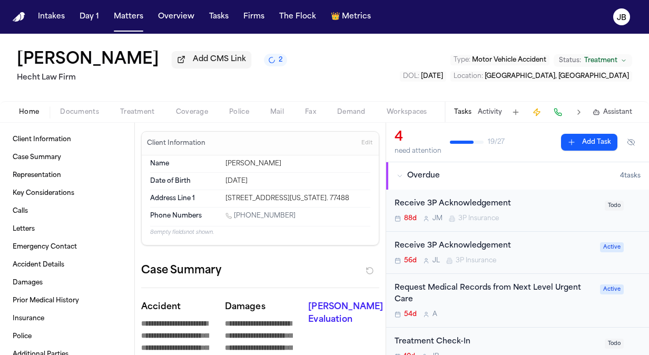
type textarea "*"
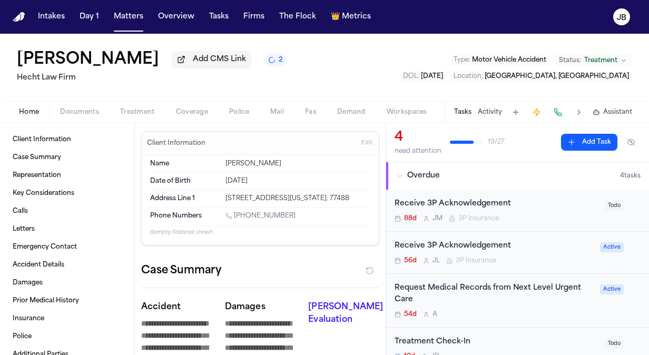
type textarea "*"
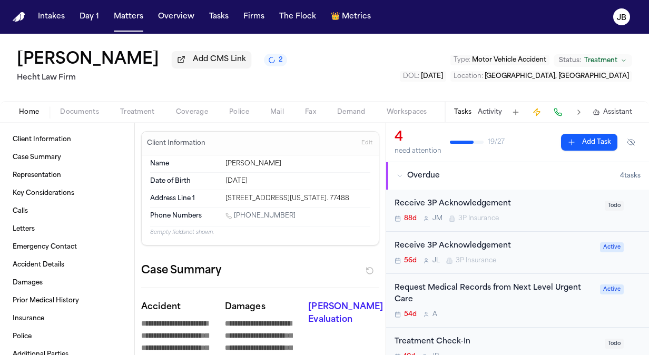
type textarea "*"
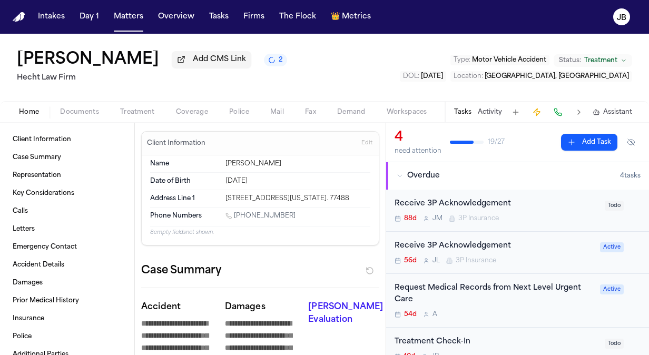
type textarea "*"
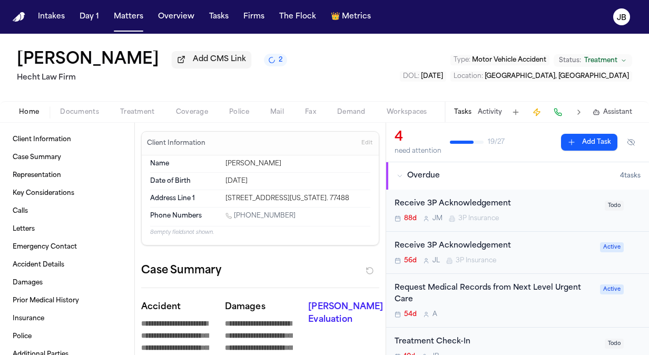
click at [489, 111] on button "Activity" at bounding box center [490, 112] width 24 height 8
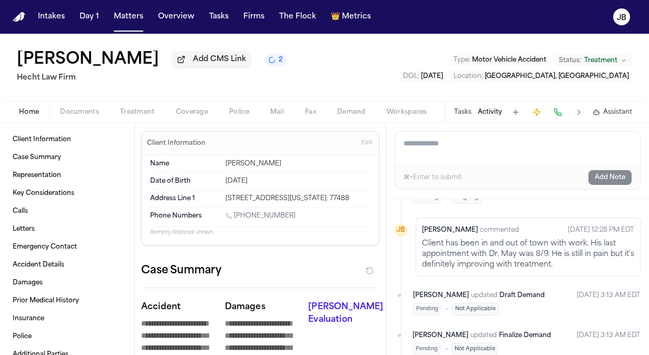
scroll to position [489, 0]
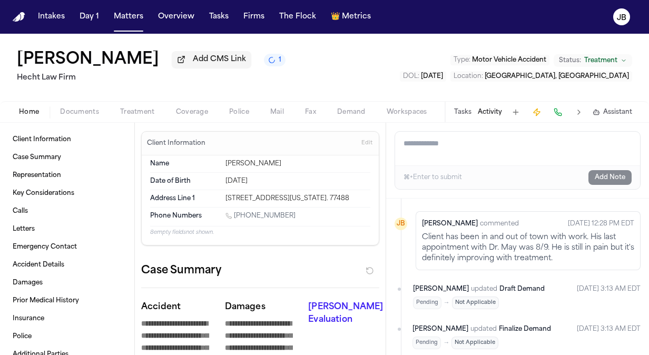
click at [415, 143] on textarea "Add a note to this matter" at bounding box center [517, 149] width 245 height 34
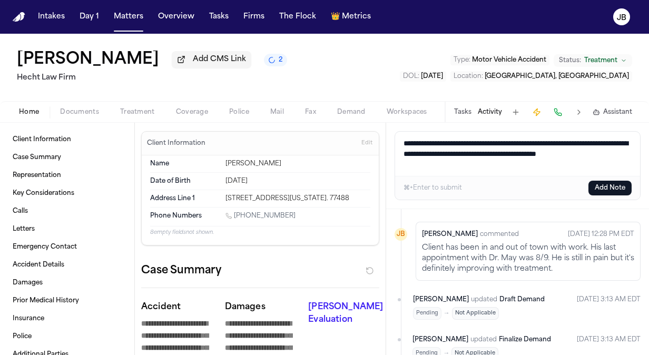
click at [433, 166] on textarea "**********" at bounding box center [517, 154] width 245 height 44
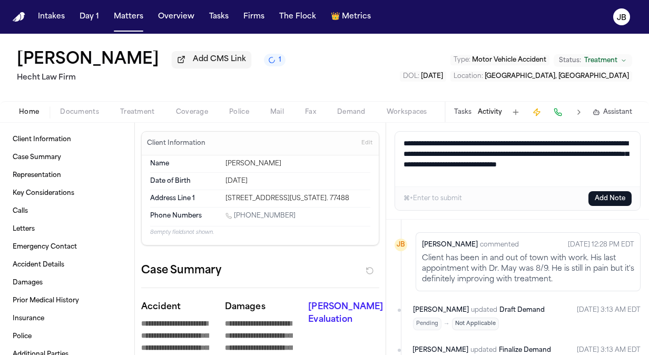
click at [465, 177] on textarea "**********" at bounding box center [517, 159] width 245 height 55
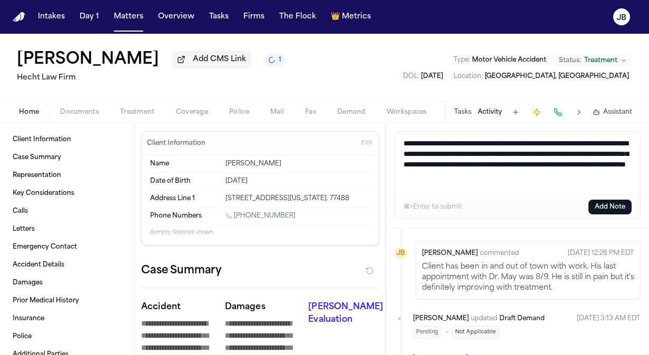
drag, startPoint x: 470, startPoint y: 186, endPoint x: 333, endPoint y: 129, distance: 148.7
click at [333, 129] on div "**********" at bounding box center [324, 239] width 649 height 232
click at [610, 211] on button "Add Note" at bounding box center [609, 207] width 43 height 15
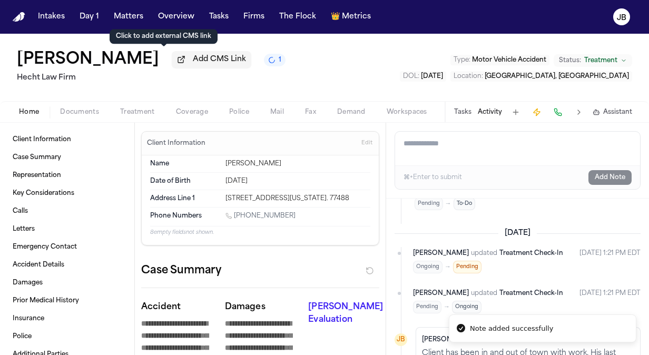
scroll to position [605, 0]
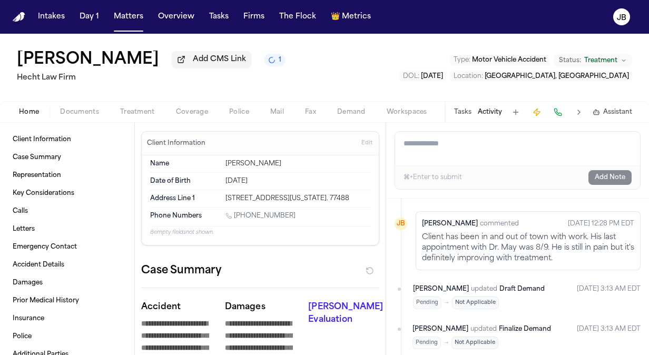
click at [490, 113] on button "Activity" at bounding box center [490, 112] width 24 height 8
click at [467, 110] on button "Tasks" at bounding box center [462, 112] width 17 height 8
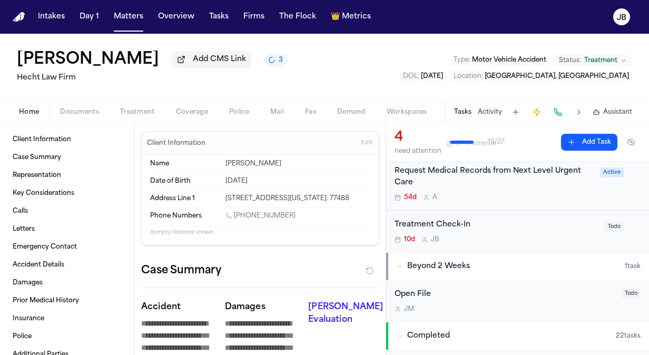
scroll to position [113, 0]
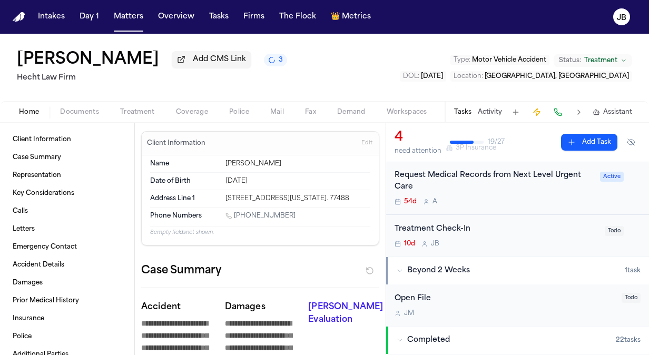
click at [550, 235] on div "Treatment Check-In 10d [PERSON_NAME]" at bounding box center [497, 235] width 204 height 25
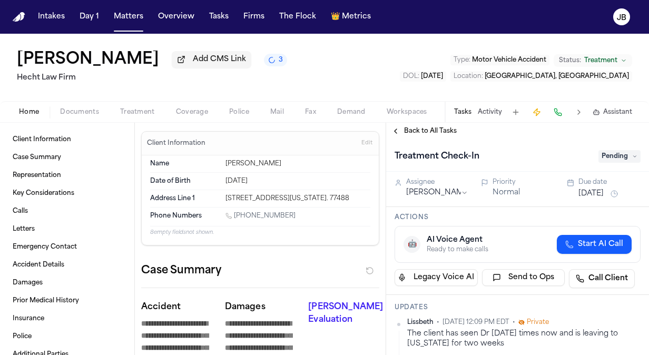
click at [602, 194] on button "[DATE]" at bounding box center [590, 194] width 25 height 11
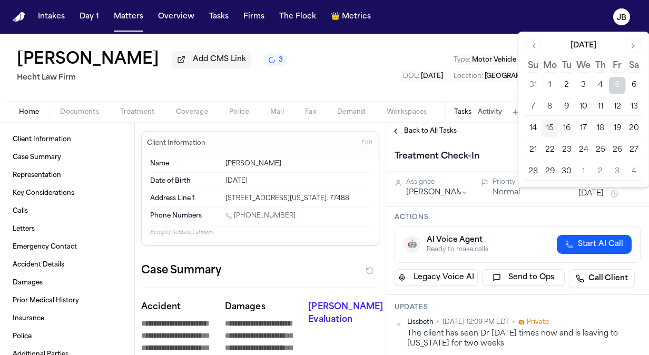
click at [552, 169] on button "29" at bounding box center [550, 171] width 17 height 17
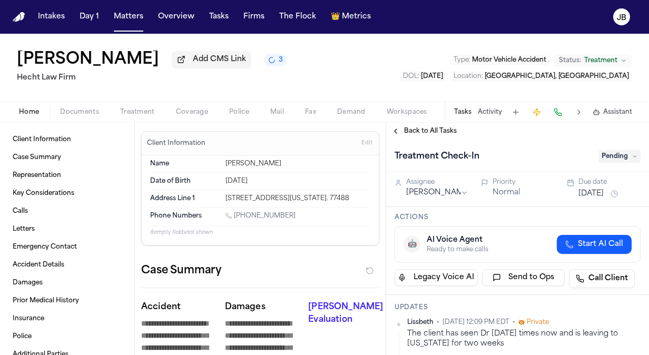
click at [495, 148] on div "Treatment Check-In" at bounding box center [494, 156] width 198 height 17
click at [608, 159] on span "Pending" at bounding box center [619, 156] width 42 height 13
click at [588, 198] on div "Ongoing" at bounding box center [594, 198] width 88 height 13
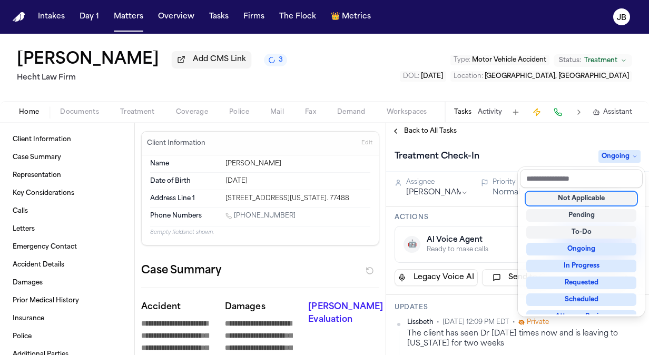
click at [539, 137] on div "Back to All Tasks Treatment Check-In Ongoing Assignee [PERSON_NAME] Priority No…" at bounding box center [517, 239] width 263 height 232
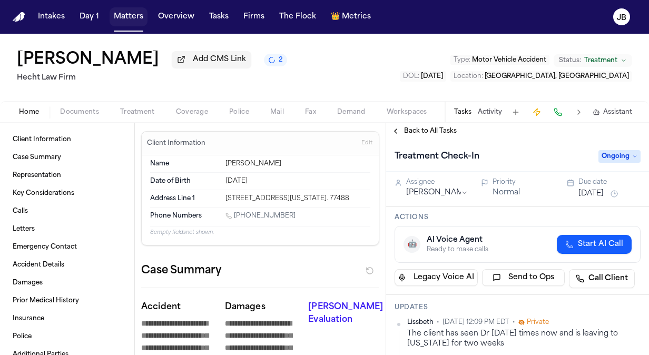
click at [137, 18] on button "Matters" at bounding box center [129, 16] width 38 height 19
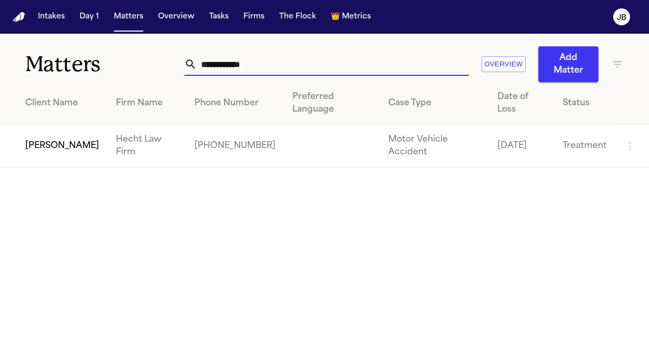
drag, startPoint x: 238, startPoint y: 60, endPoint x: 87, endPoint y: 64, distance: 150.7
click at [87, 64] on div "**********" at bounding box center [324, 58] width 649 height 48
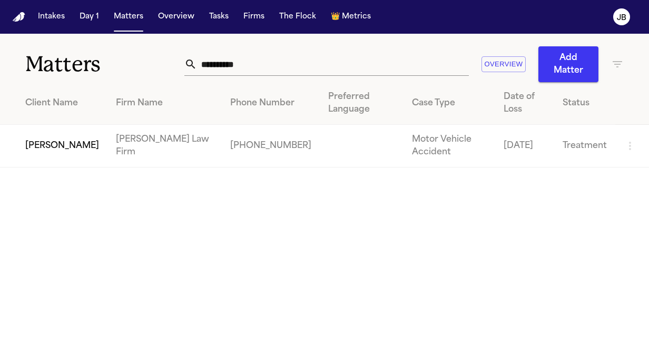
click at [43, 145] on td "[PERSON_NAME]" at bounding box center [53, 146] width 107 height 43
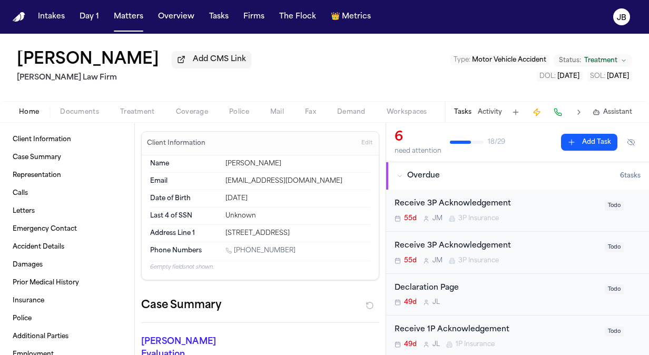
click at [489, 109] on button "Activity" at bounding box center [490, 112] width 24 height 8
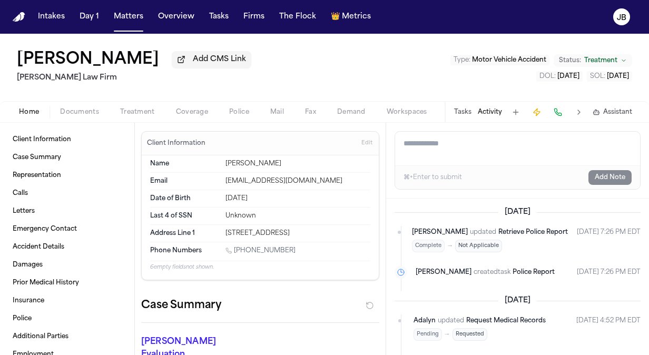
click at [423, 147] on textarea "Add a note to this matter" at bounding box center [517, 149] width 245 height 34
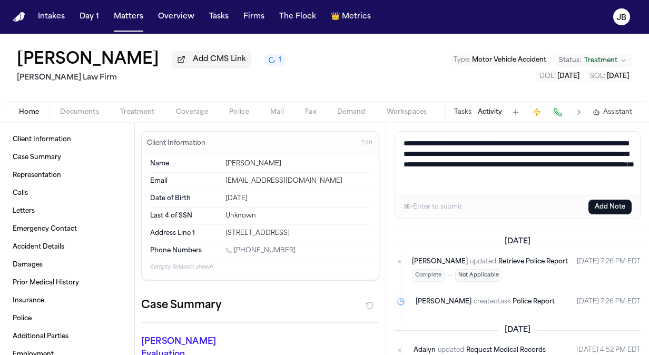
drag, startPoint x: 452, startPoint y: 168, endPoint x: 327, endPoint y: 122, distance: 133.5
click at [327, 122] on div "[PERSON_NAME] Add CMS Link 1 [PERSON_NAME] Law Firm Type : Motor Vehicle Accide…" at bounding box center [324, 194] width 649 height 321
click at [609, 208] on button "Add Note" at bounding box center [609, 207] width 43 height 15
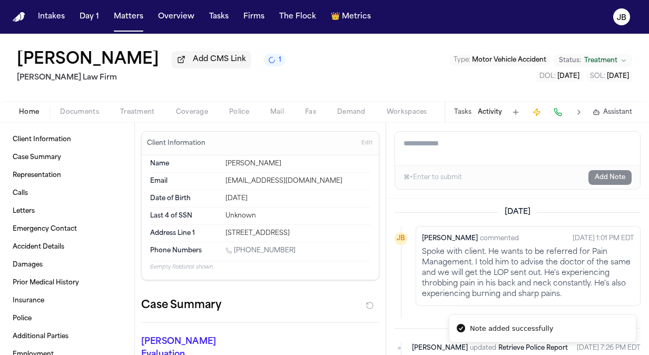
click at [462, 111] on button "Tasks" at bounding box center [462, 112] width 17 height 8
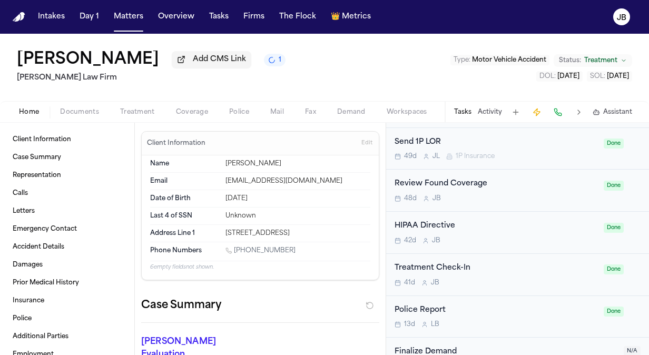
scroll to position [1048, 0]
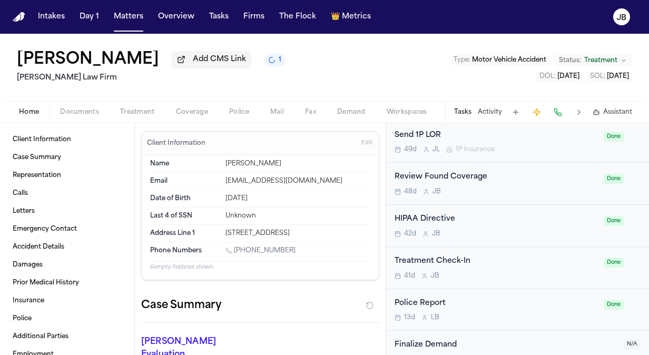
click at [494, 255] on div "Treatment Check-In" at bounding box center [496, 261] width 203 height 12
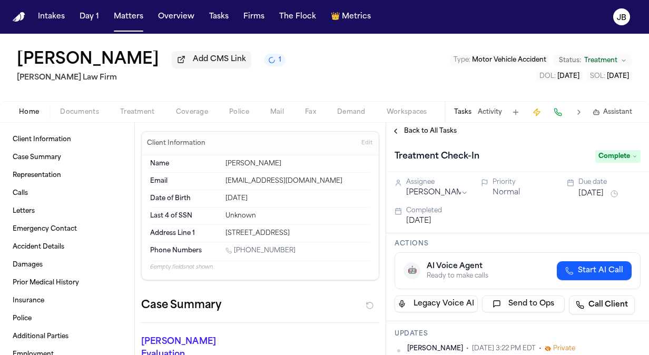
click at [623, 153] on span "Complete" at bounding box center [617, 156] width 45 height 13
click at [576, 202] on div "Ongoing" at bounding box center [594, 198] width 88 height 13
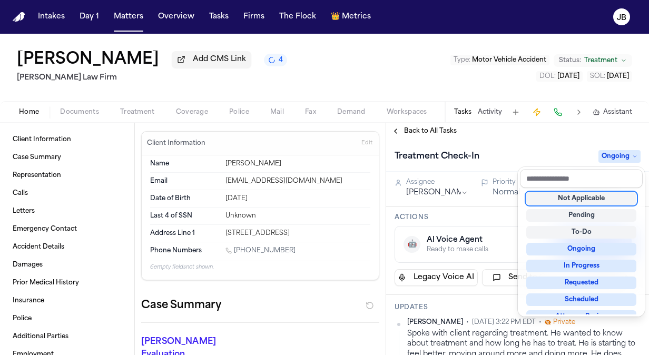
click at [498, 153] on div "Treatment Check-In Ongoing" at bounding box center [518, 156] width 246 height 17
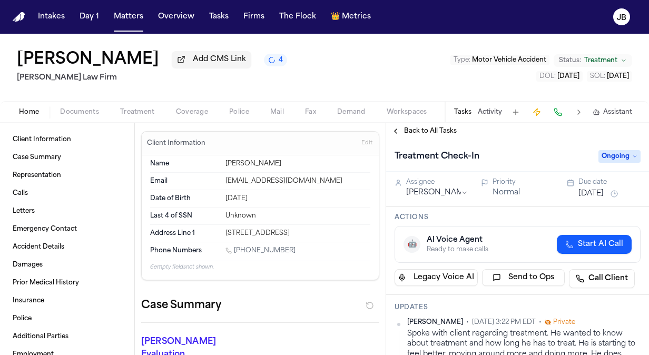
click at [601, 192] on button "[DATE]" at bounding box center [590, 194] width 25 height 11
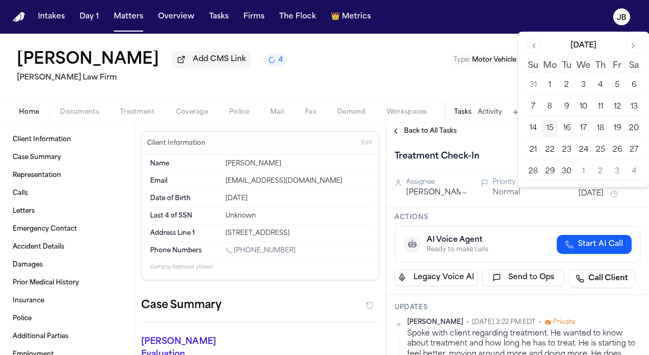
click at [549, 165] on button "29" at bounding box center [550, 171] width 17 height 17
click at [478, 138] on div "Back to All Tasks" at bounding box center [517, 131] width 263 height 17
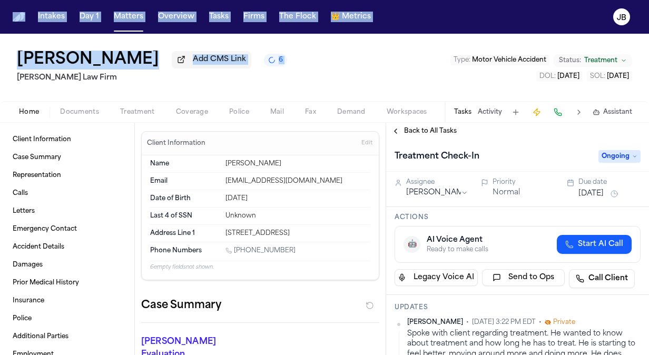
click at [0, 75] on html "Intakes Day 1 Matters Overview Tasks Firms The Flock 👑 Metrics [PERSON_NAME] Ad…" at bounding box center [324, 177] width 649 height 355
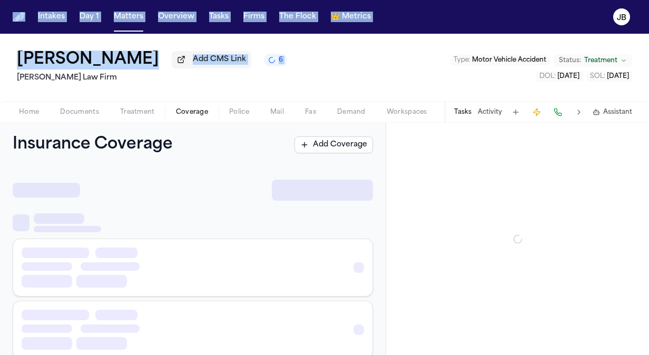
click at [196, 106] on button "Coverage" at bounding box center [191, 112] width 53 height 13
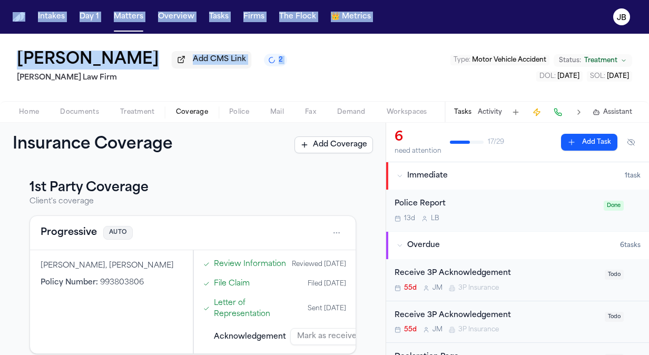
click at [492, 111] on button "Activity" at bounding box center [490, 112] width 24 height 8
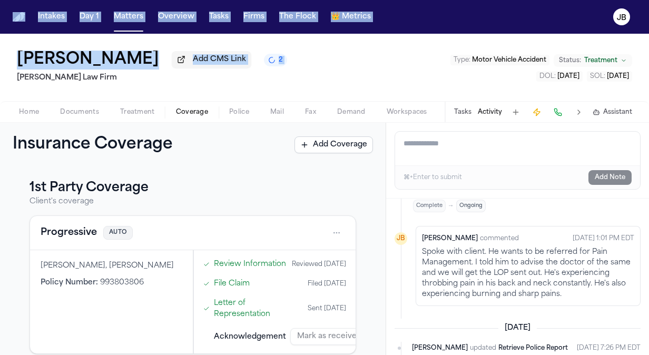
scroll to position [47, 0]
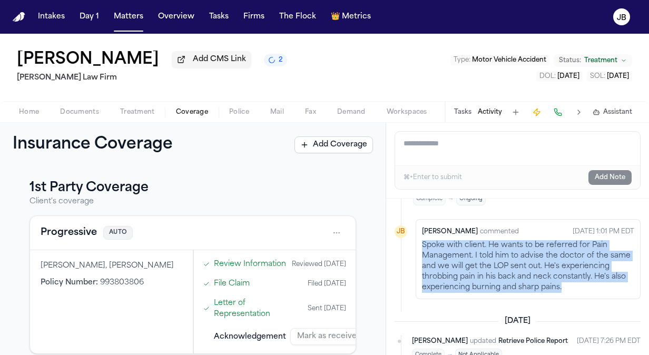
drag, startPoint x: 451, startPoint y: 306, endPoint x: 415, endPoint y: 252, distance: 65.2
click at [415, 252] on li "[PERSON_NAME] [PERSON_NAME] commented [DATE] 1:01 PM EDT Spoke with client. He …" at bounding box center [518, 259] width 246 height 80
copy p "Spoke with client. He wants to be referred for Pain Management. I told him to a…"
click at [125, 22] on button "Matters" at bounding box center [129, 16] width 38 height 19
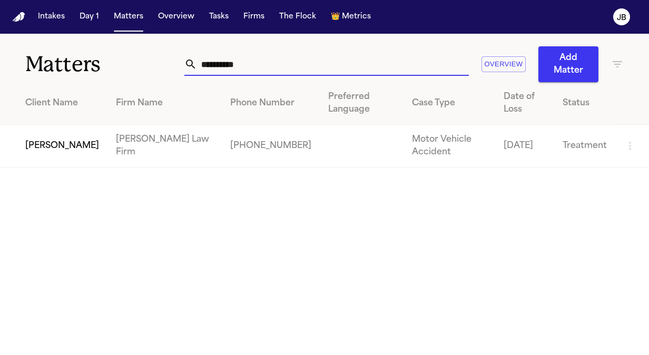
drag, startPoint x: 262, startPoint y: 66, endPoint x: 90, endPoint y: 58, distance: 172.5
click at [90, 58] on div "**********" at bounding box center [324, 58] width 649 height 48
click at [22, 143] on td "[PERSON_NAME]" at bounding box center [53, 146] width 107 height 43
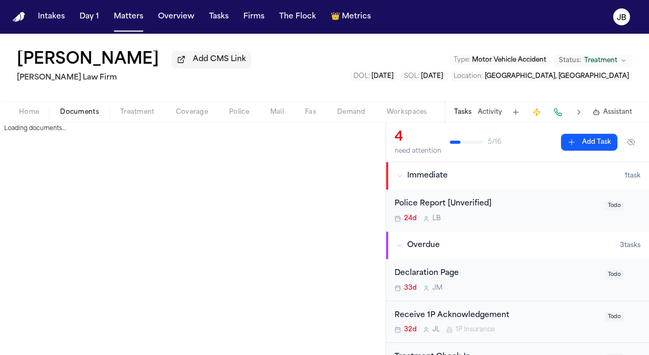
click at [86, 107] on button "Documents" at bounding box center [80, 112] width 60 height 13
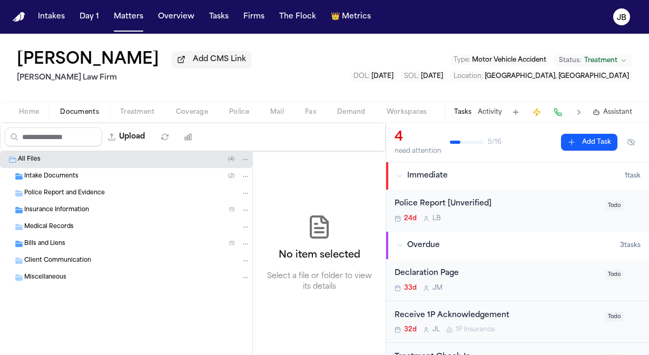
click at [35, 238] on div "Bills and Liens ( 1 )" at bounding box center [126, 243] width 252 height 17
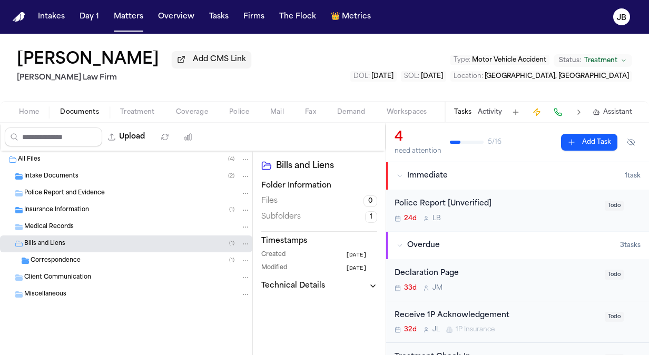
click at [65, 257] on span "Correspondence" at bounding box center [56, 261] width 50 height 9
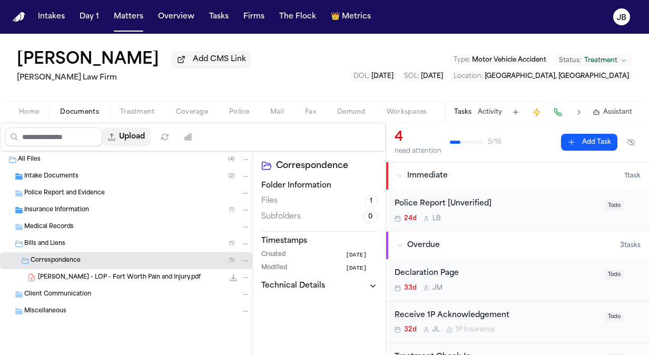
click at [136, 139] on button "Upload" at bounding box center [126, 136] width 49 height 19
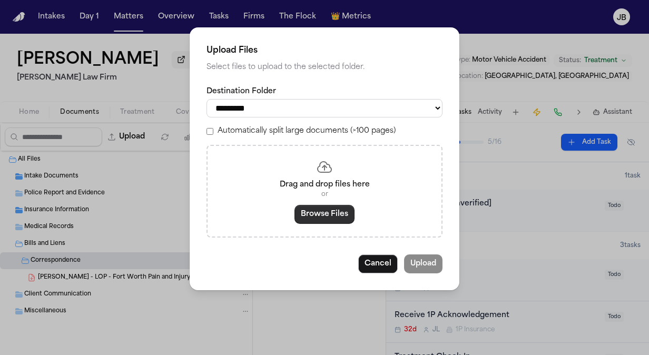
click at [313, 219] on button "Browse Files" at bounding box center [324, 214] width 60 height 19
click at [384, 269] on button "Cancel" at bounding box center [378, 263] width 40 height 19
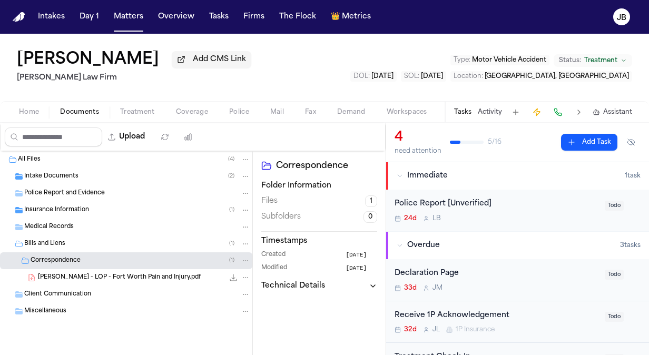
drag, startPoint x: 142, startPoint y: 132, endPoint x: 46, endPoint y: 240, distance: 144.8
click at [46, 240] on div "Upload 0 files selected Move files Download files Delete files More actions Cle…" at bounding box center [193, 239] width 386 height 232
click at [46, 240] on span "Bills and Liens" at bounding box center [44, 244] width 41 height 9
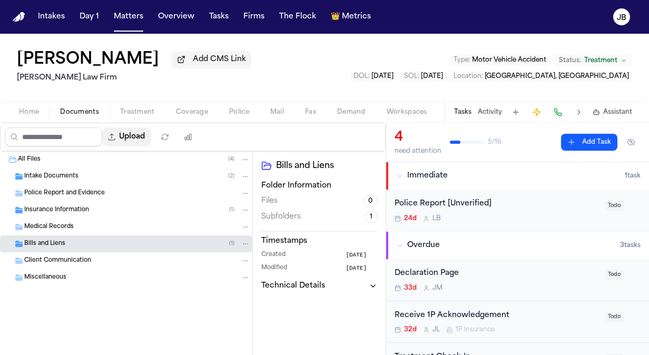
click at [132, 139] on button "Upload" at bounding box center [126, 136] width 49 height 19
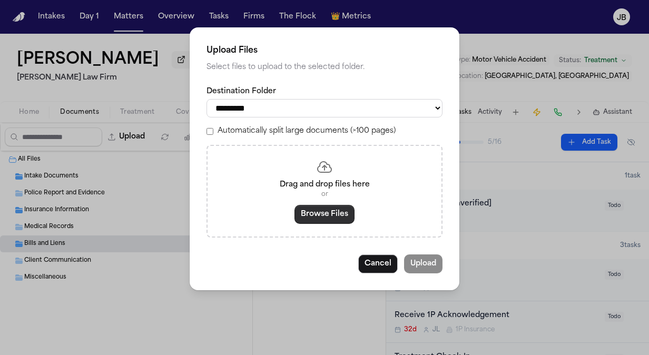
click at [327, 211] on button "Browse Files" at bounding box center [324, 214] width 60 height 19
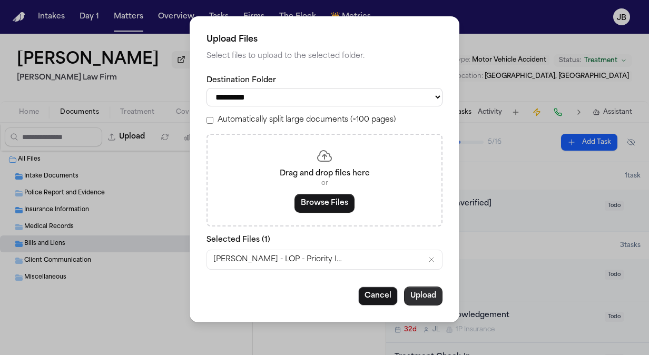
click at [425, 295] on button "Upload" at bounding box center [423, 296] width 38 height 19
